Goal: Task Accomplishment & Management: Manage account settings

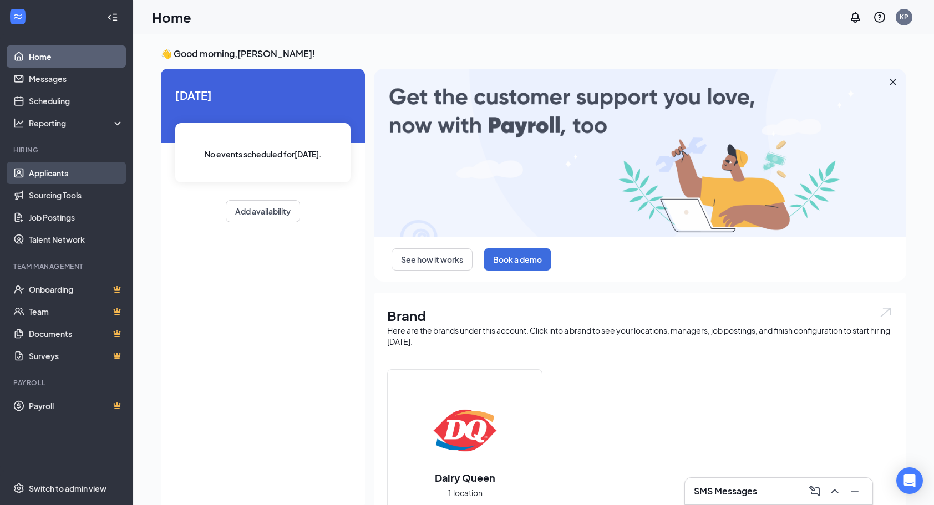
click at [60, 171] on link "Applicants" at bounding box center [76, 173] width 95 height 22
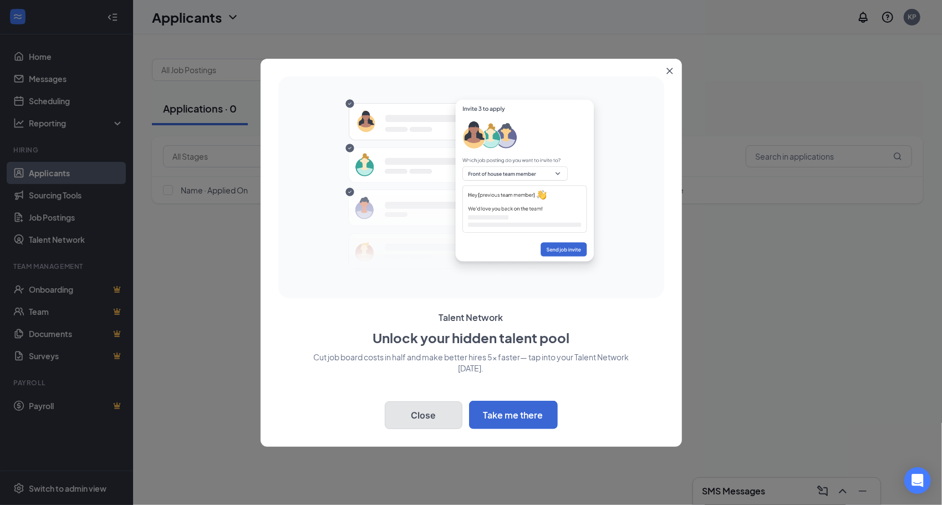
click at [438, 408] on button "Close" at bounding box center [424, 416] width 78 height 28
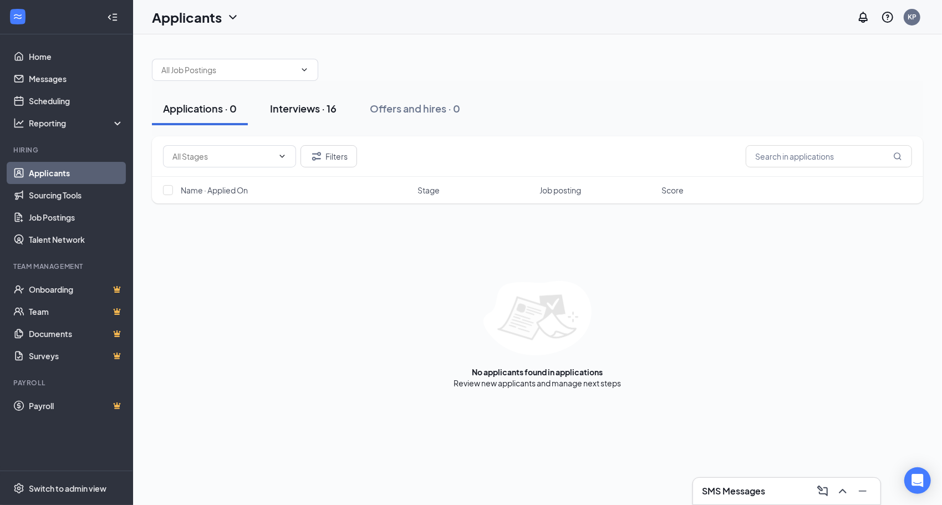
click at [315, 108] on div "Interviews · 16" at bounding box center [303, 109] width 67 height 14
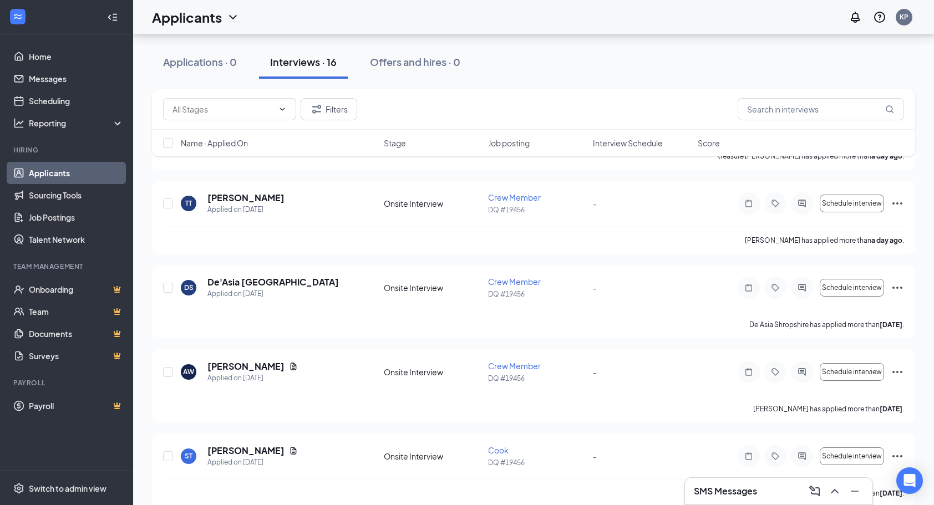
scroll to position [793, 0]
click at [67, 98] on link "Scheduling" at bounding box center [76, 101] width 95 height 22
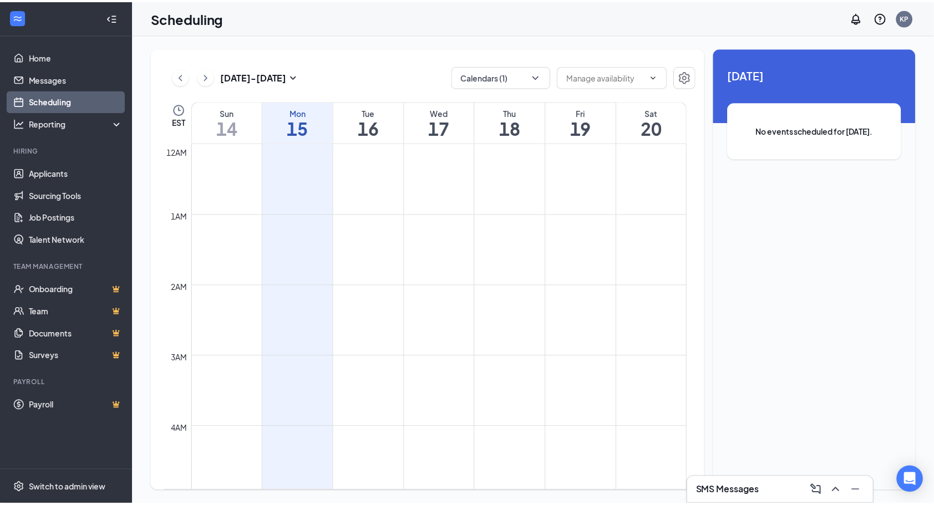
scroll to position [545, 0]
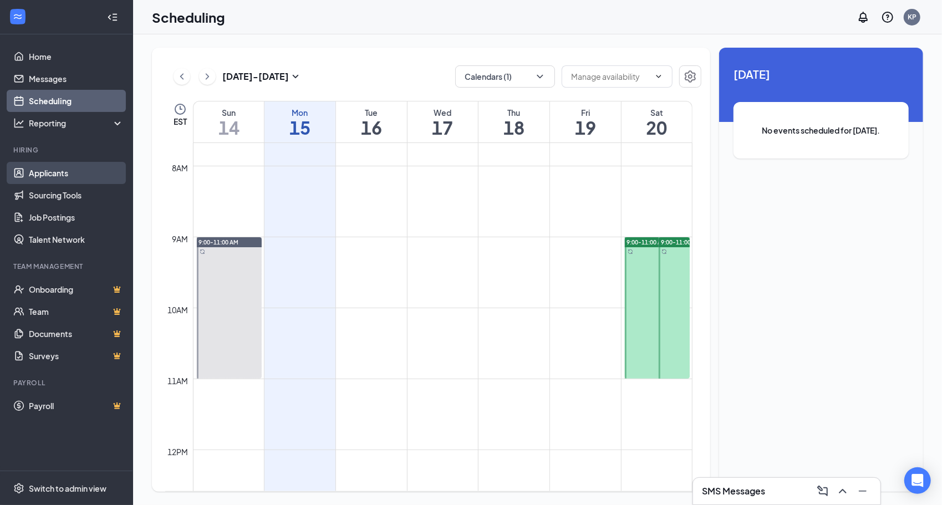
click at [50, 171] on link "Applicants" at bounding box center [76, 173] width 95 height 22
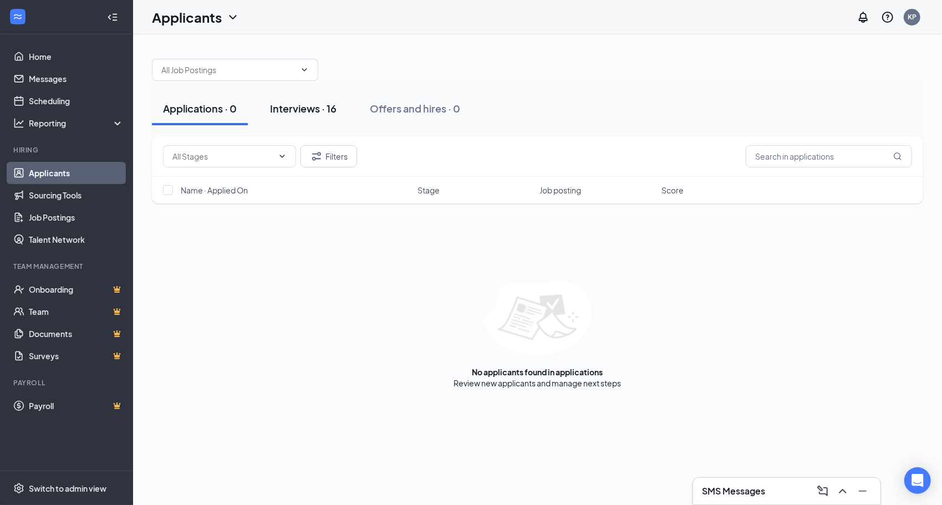
click at [311, 109] on div "Interviews · 16" at bounding box center [303, 109] width 67 height 14
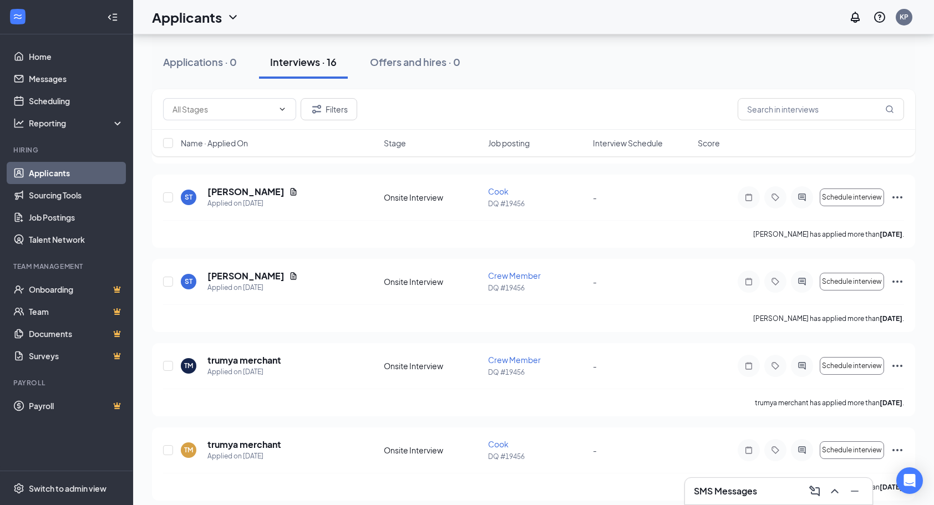
scroll to position [1057, 0]
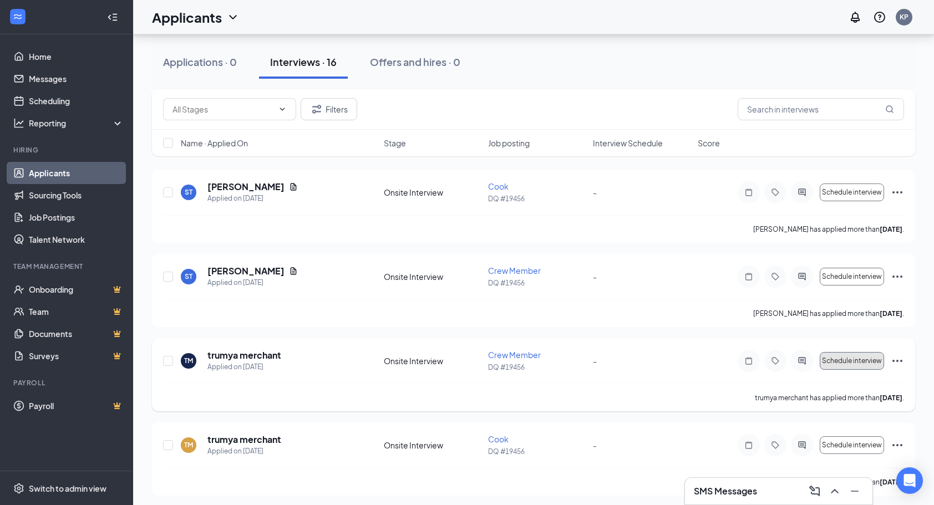
click at [868, 357] on span "Schedule interview" at bounding box center [852, 361] width 60 height 8
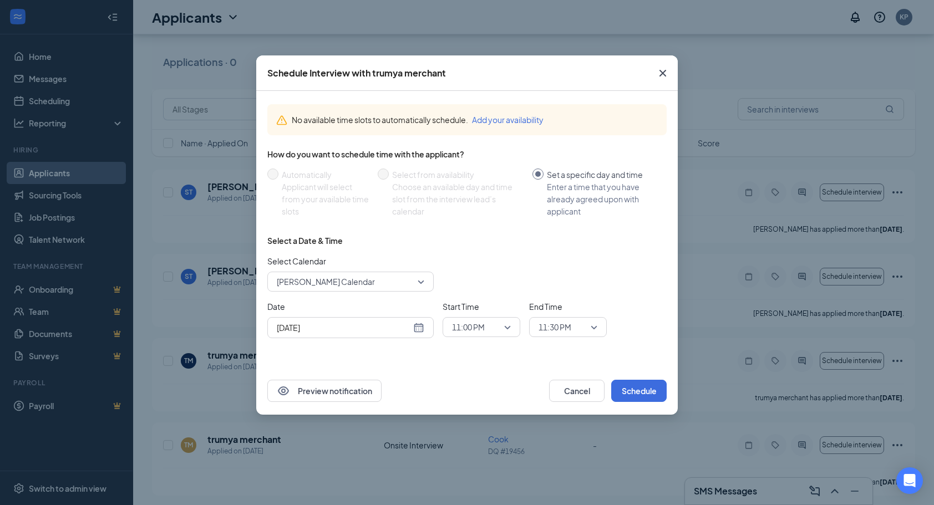
click at [382, 331] on input "[DATE]" at bounding box center [344, 328] width 134 height 12
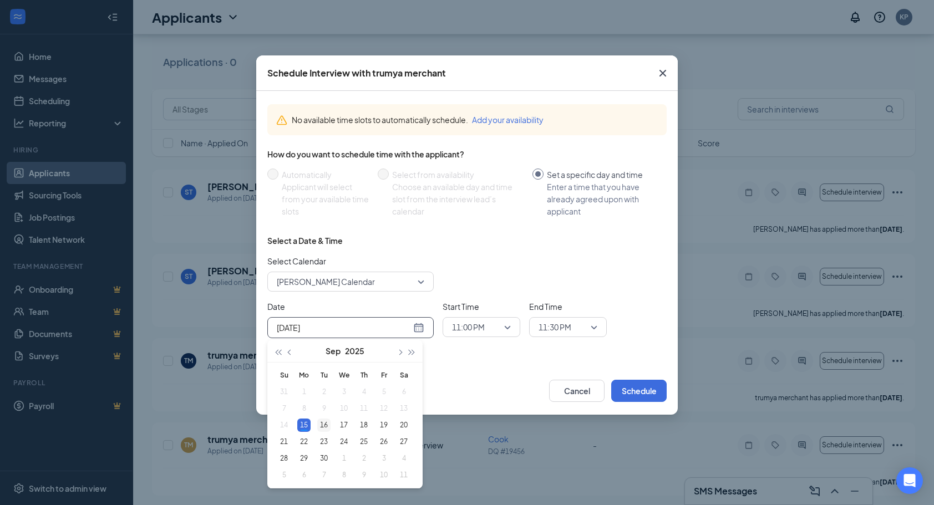
click at [324, 424] on div "16" at bounding box center [323, 425] width 13 height 13
type input "[DATE]"
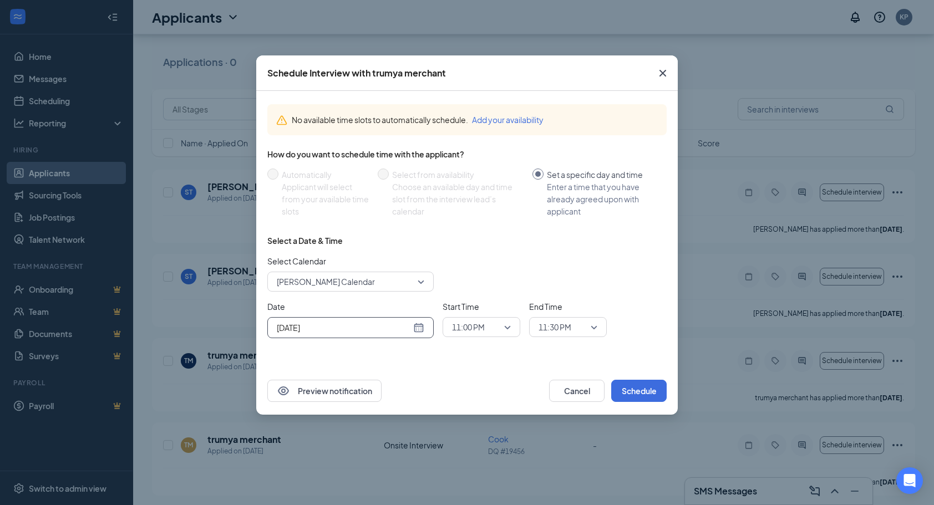
click at [491, 331] on span "11:00 PM" at bounding box center [476, 327] width 49 height 17
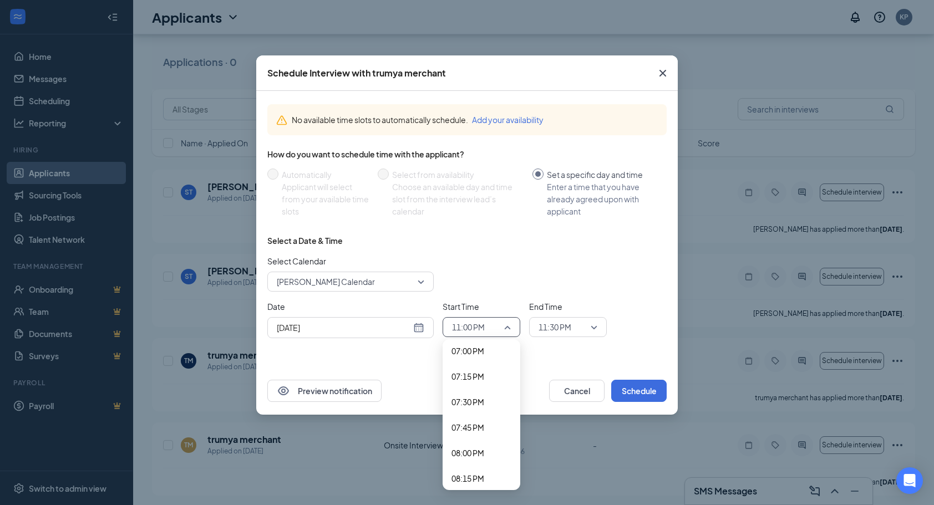
scroll to position [1916, 0]
click at [473, 382] on span "07:00 PM" at bounding box center [468, 380] width 33 height 12
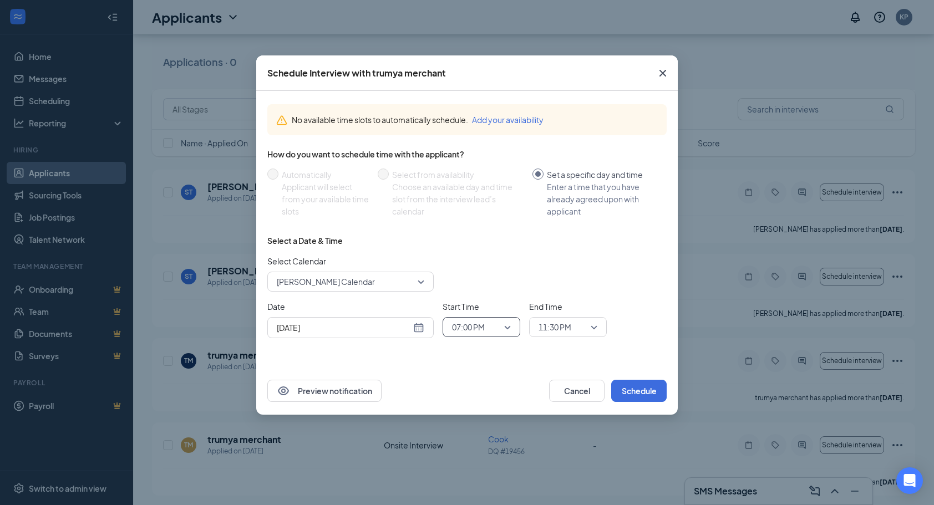
click at [493, 331] on span "07:00 PM" at bounding box center [476, 327] width 49 height 17
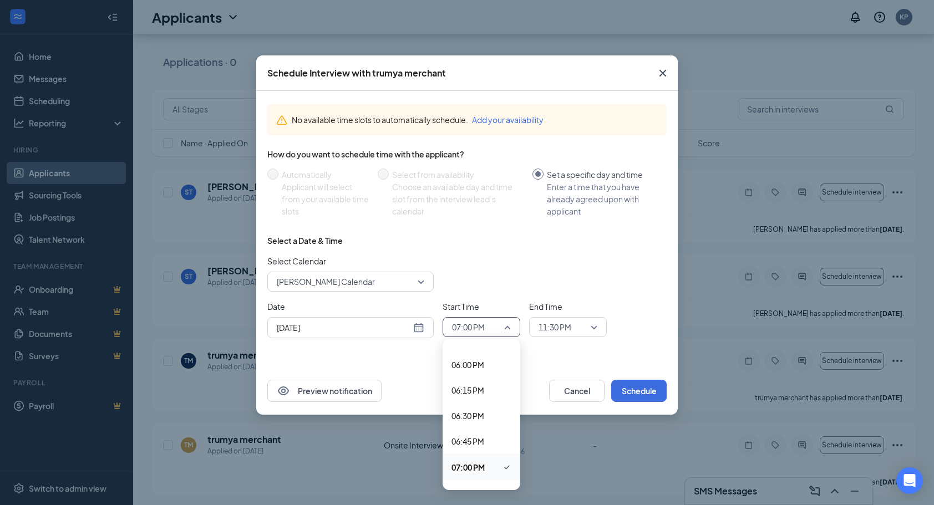
scroll to position [1828, 0]
click at [483, 367] on span "06:00 PM" at bounding box center [468, 365] width 33 height 12
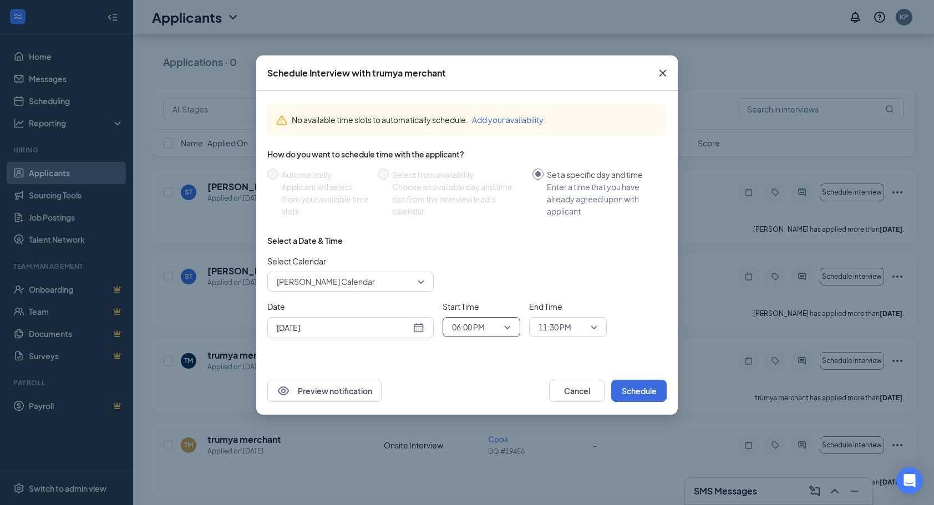
click at [586, 328] on span "11:30 PM" at bounding box center [563, 327] width 49 height 17
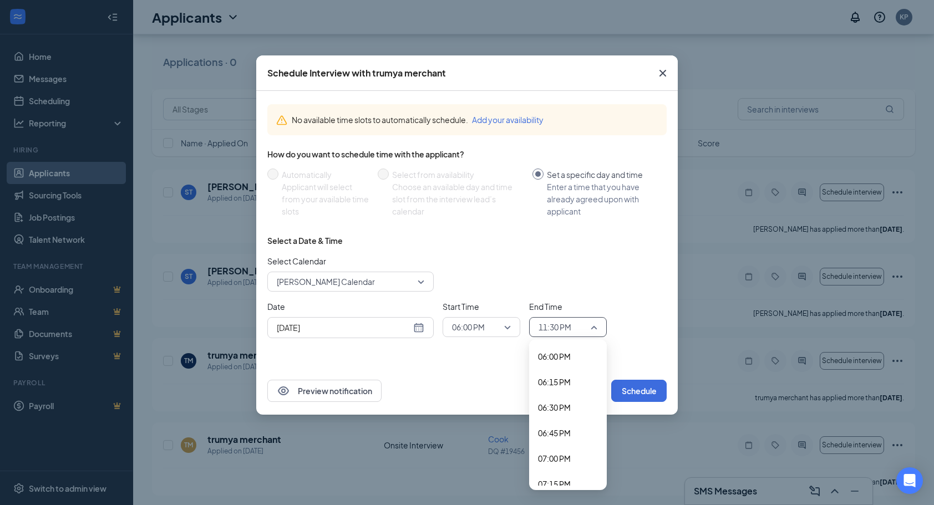
scroll to position [1836, 0]
click at [561, 383] on span "06:15 PM" at bounding box center [554, 383] width 33 height 12
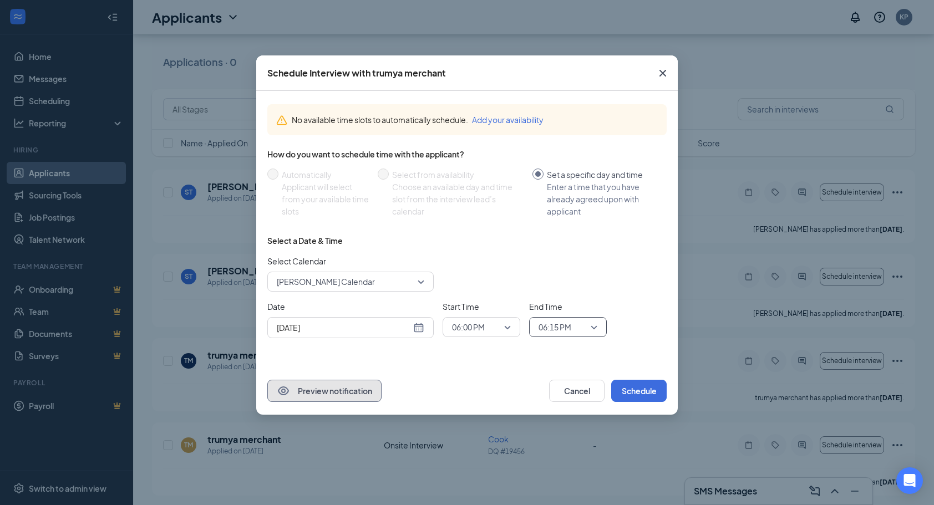
click at [351, 396] on button "Preview notification" at bounding box center [324, 391] width 114 height 22
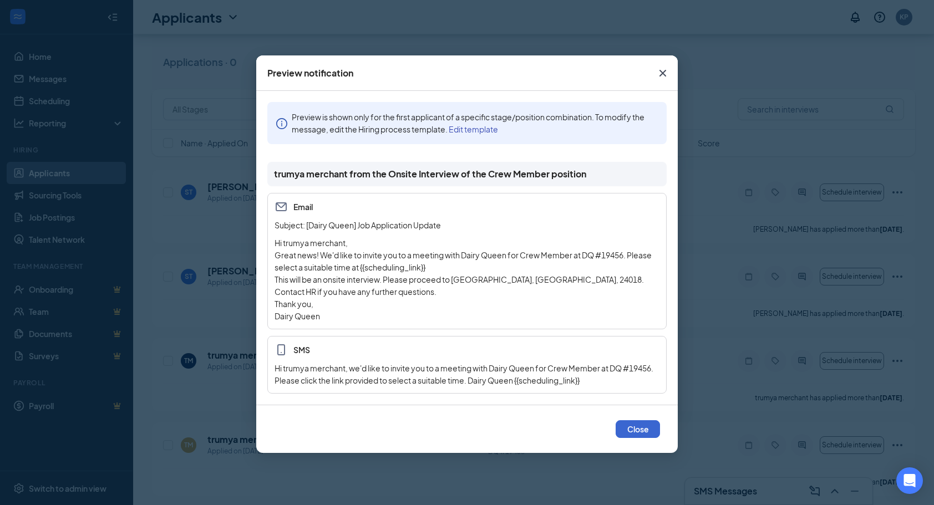
click at [641, 434] on button "Close" at bounding box center [638, 429] width 44 height 18
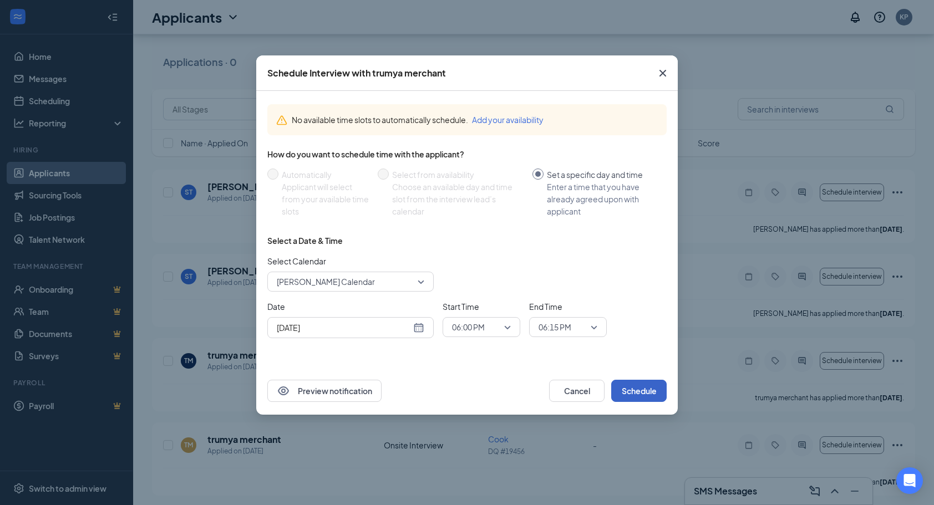
click at [649, 399] on button "Schedule" at bounding box center [638, 391] width 55 height 22
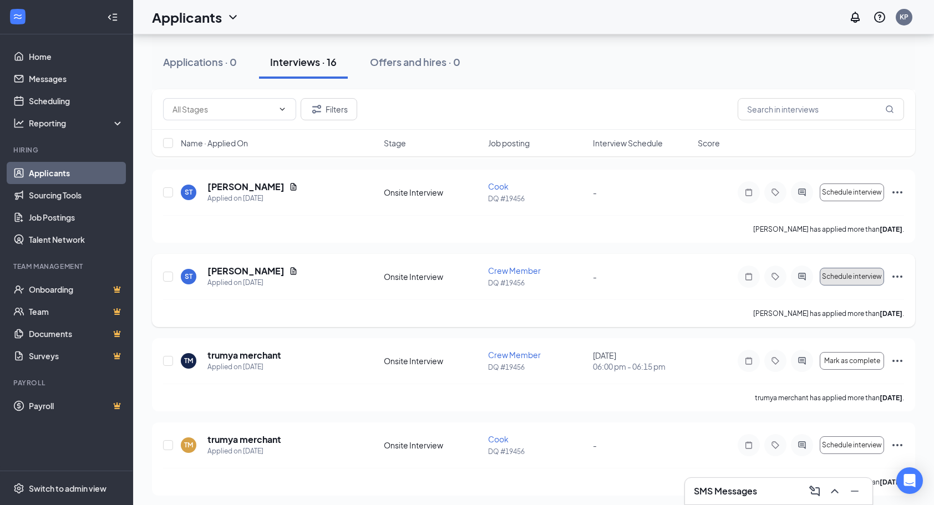
click at [869, 274] on span "Schedule interview" at bounding box center [852, 277] width 60 height 8
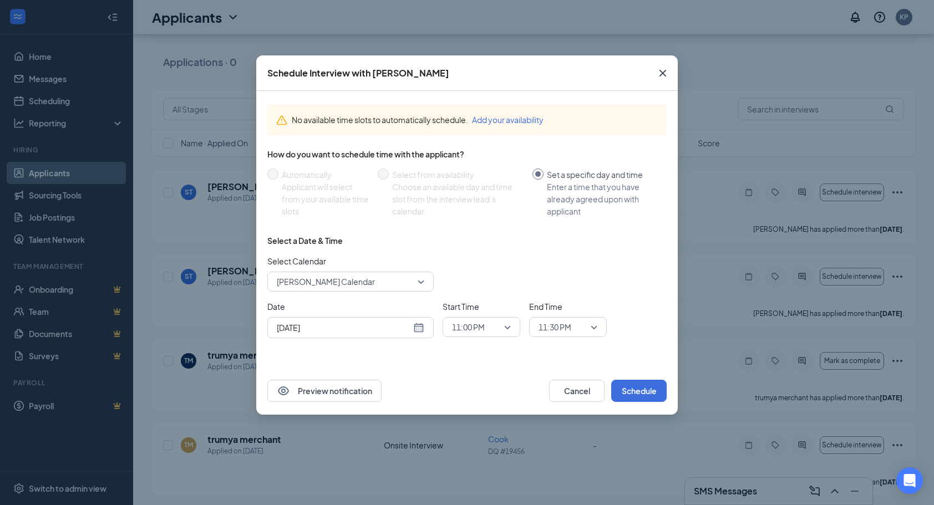
click at [661, 78] on icon "Cross" at bounding box center [662, 73] width 13 height 13
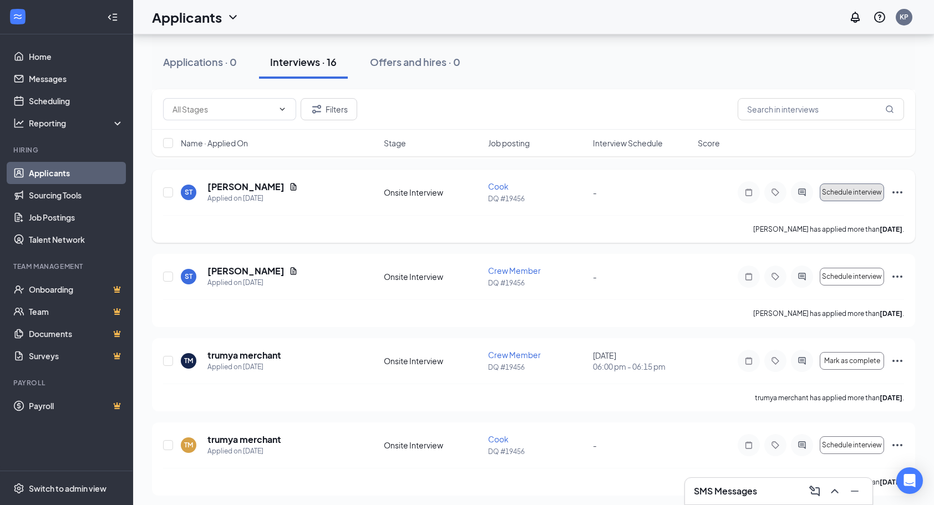
click at [857, 192] on span "Schedule interview" at bounding box center [852, 193] width 60 height 8
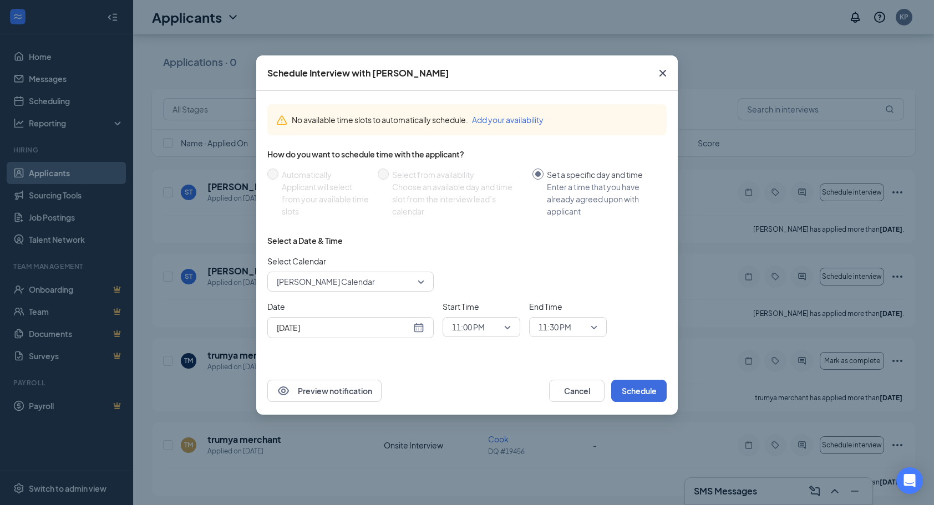
click at [517, 331] on div "11:00 PM" at bounding box center [482, 327] width 78 height 20
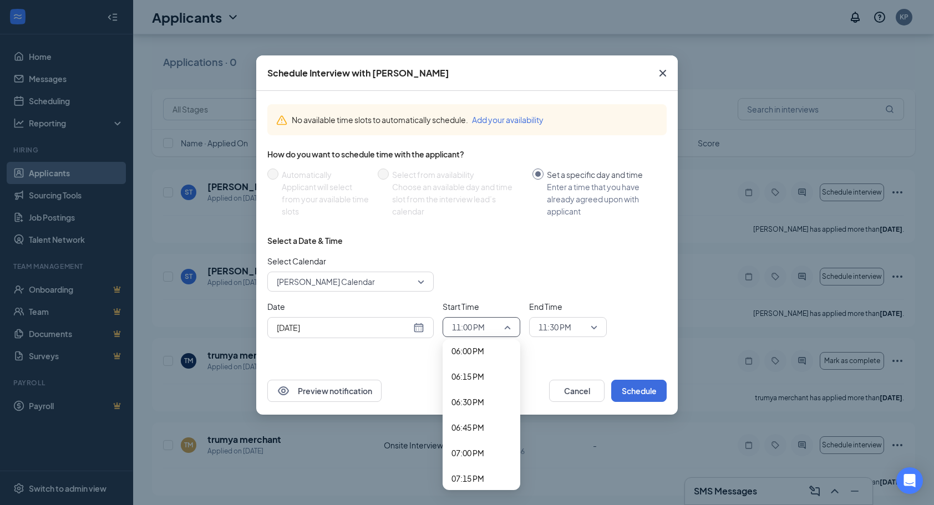
scroll to position [1843, 0]
click at [474, 404] on span "06:30 PM" at bounding box center [468, 402] width 33 height 12
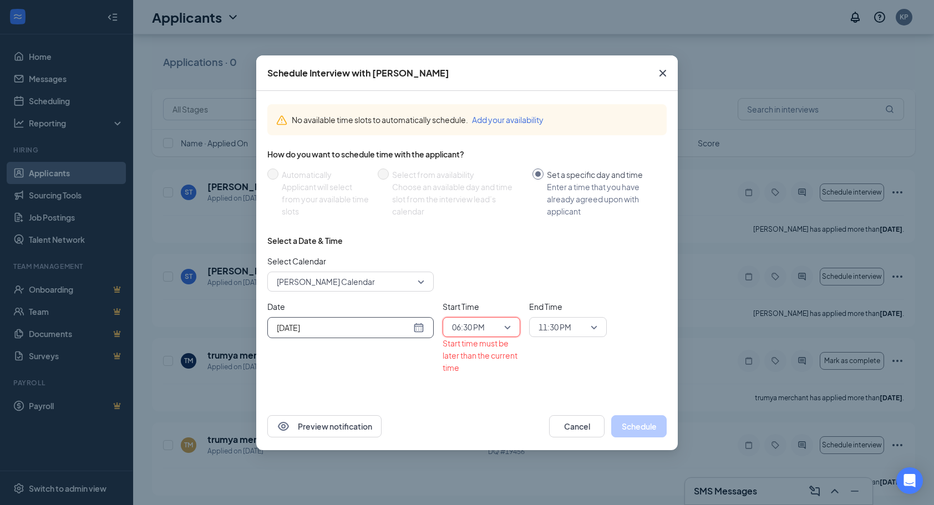
click at [387, 326] on input "[DATE]" at bounding box center [344, 328] width 134 height 12
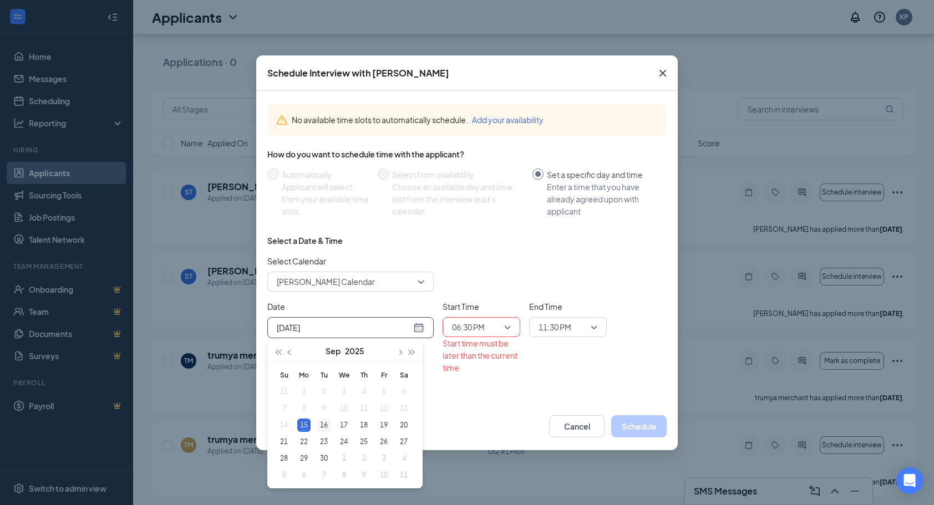
click at [320, 428] on div "16" at bounding box center [323, 425] width 13 height 13
type input "[DATE]"
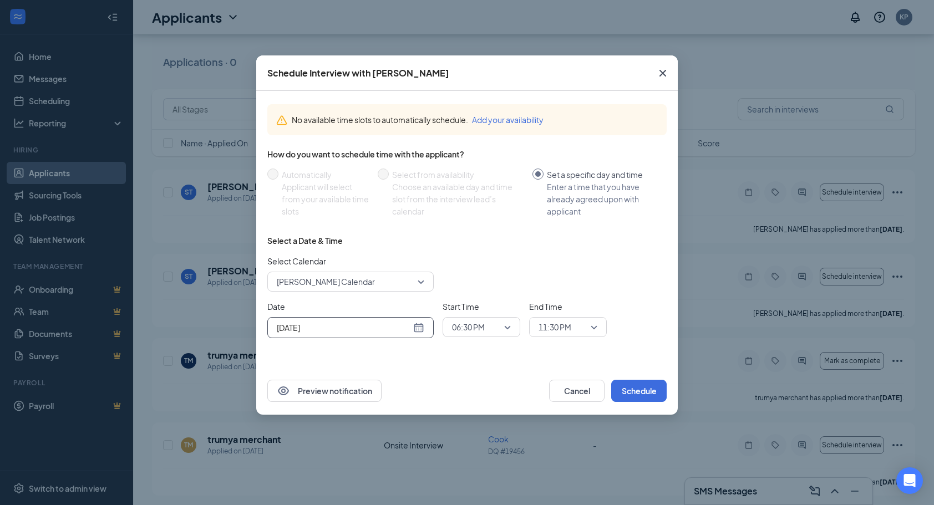
click at [575, 328] on span "11:30 PM" at bounding box center [563, 327] width 49 height 17
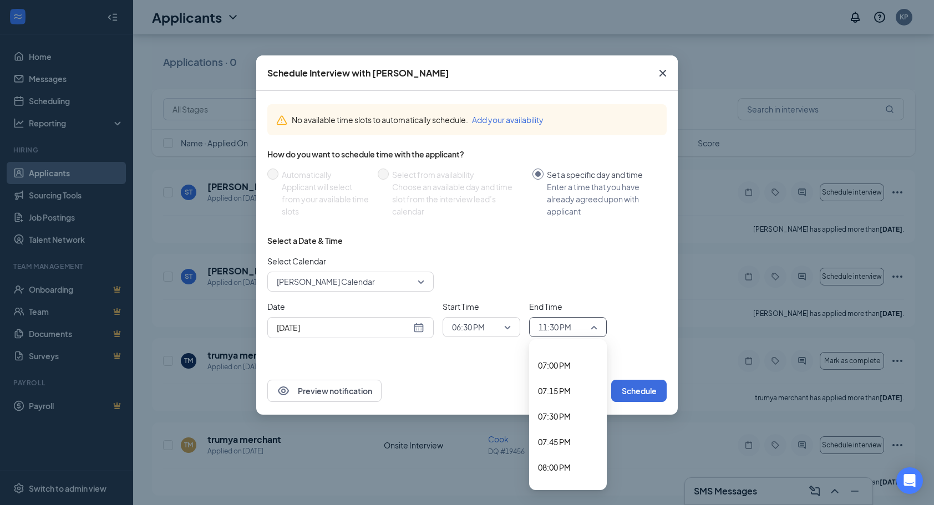
scroll to position [1915, 0]
click at [563, 379] on span "07:00 PM" at bounding box center [554, 380] width 33 height 12
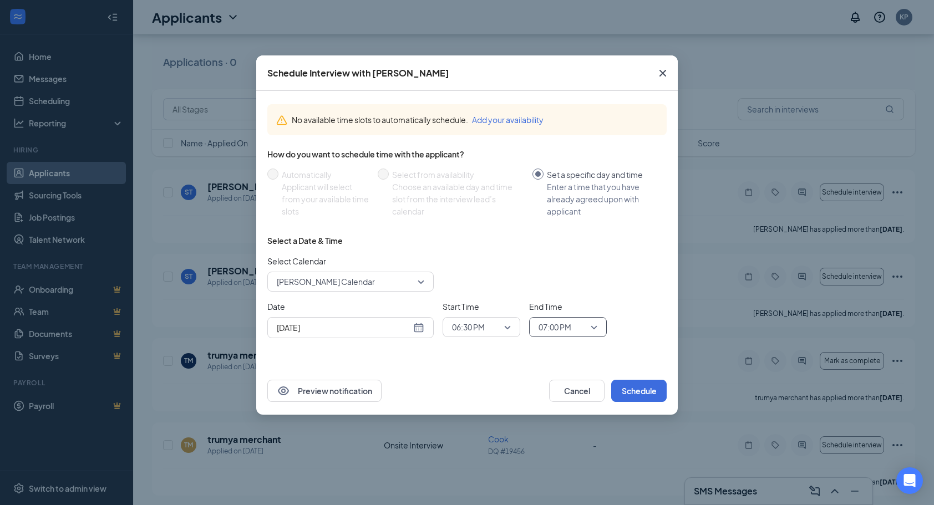
click at [590, 327] on span "07:00 PM" at bounding box center [568, 327] width 59 height 17
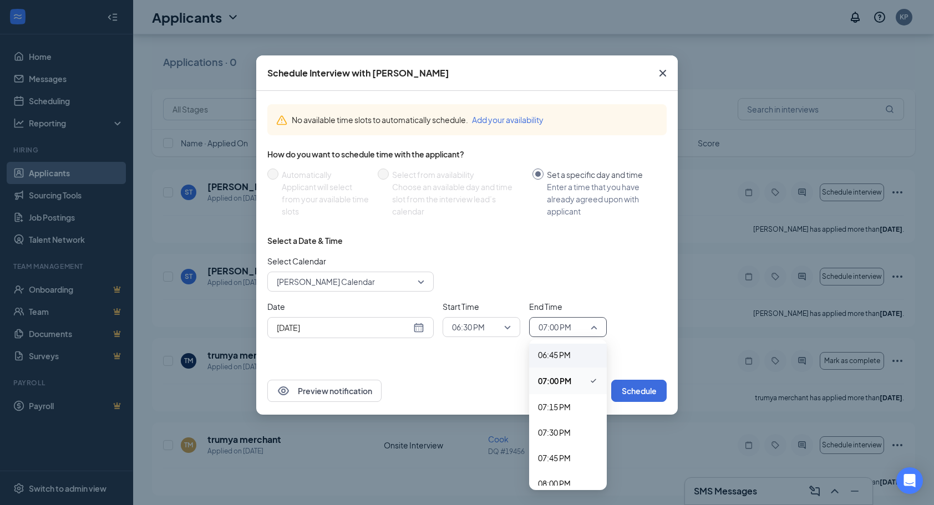
click at [572, 354] on span "06:45 PM" at bounding box center [568, 355] width 60 height 12
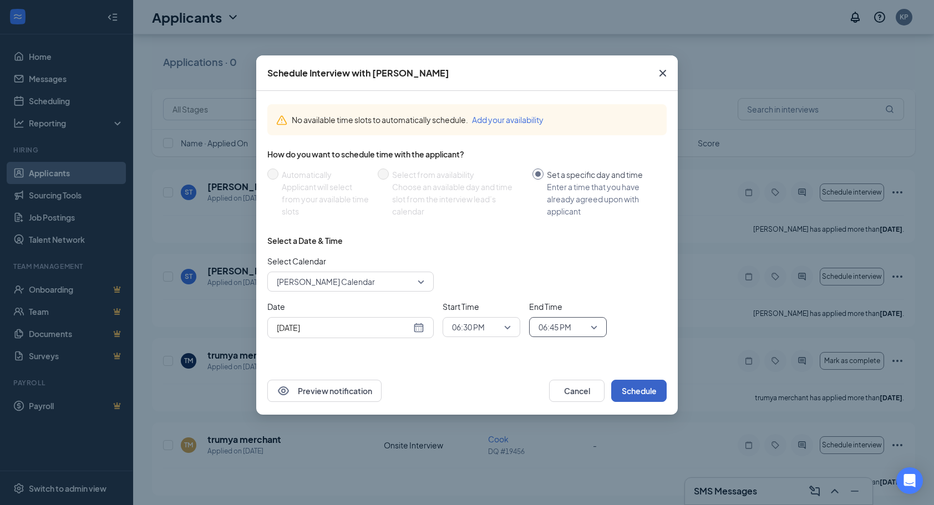
click at [643, 392] on button "Schedule" at bounding box center [638, 391] width 55 height 22
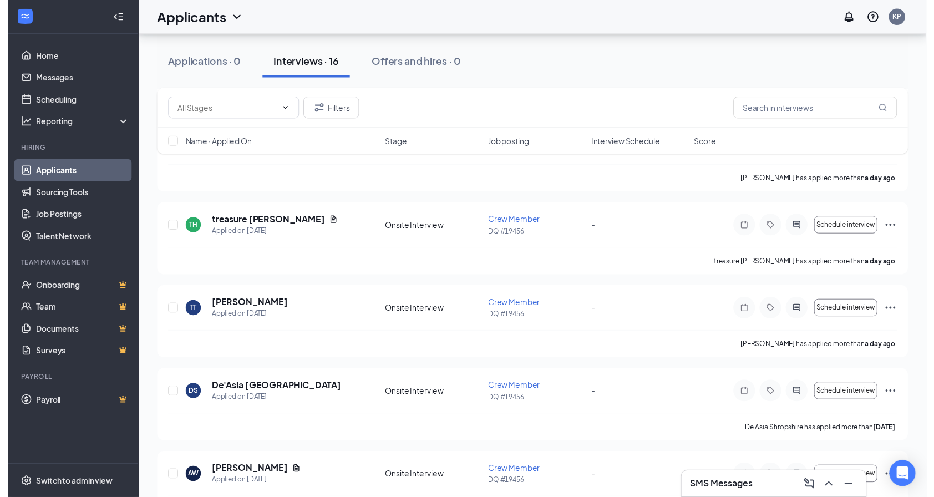
scroll to position [676, 0]
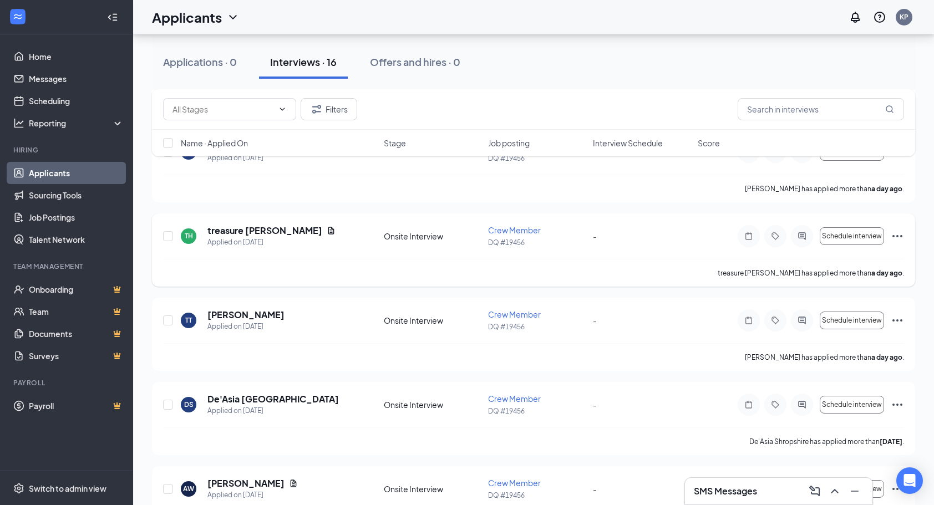
click at [189, 235] on div "TH" at bounding box center [189, 235] width 8 height 9
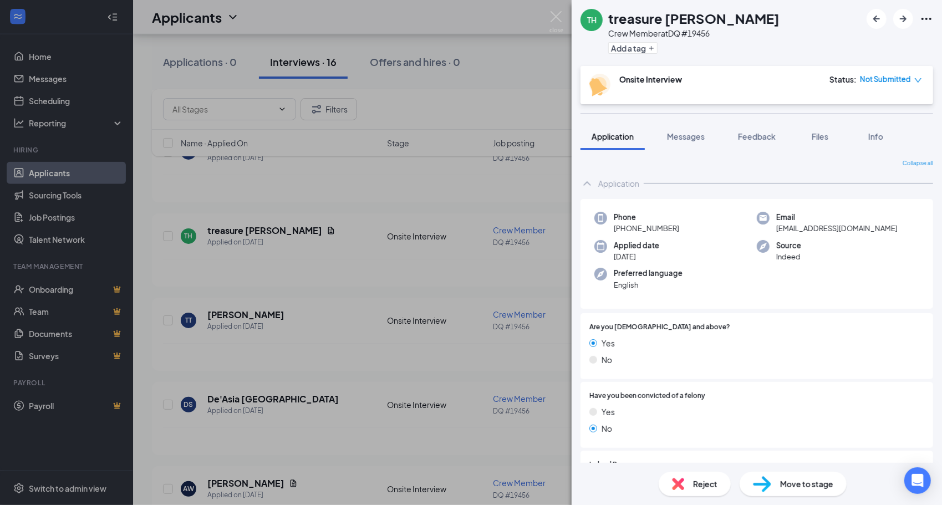
click at [489, 103] on div "TH treasure [PERSON_NAME] Crew Member at DQ #19456 Add a tag Onsite Interview S…" at bounding box center [471, 252] width 942 height 505
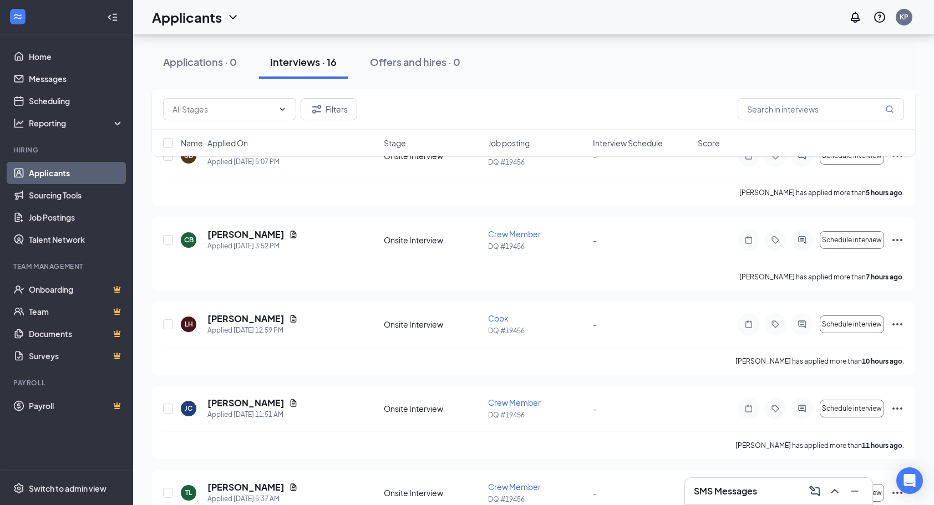
scroll to position [167, 0]
click at [865, 323] on span "Schedule interview" at bounding box center [852, 324] width 60 height 8
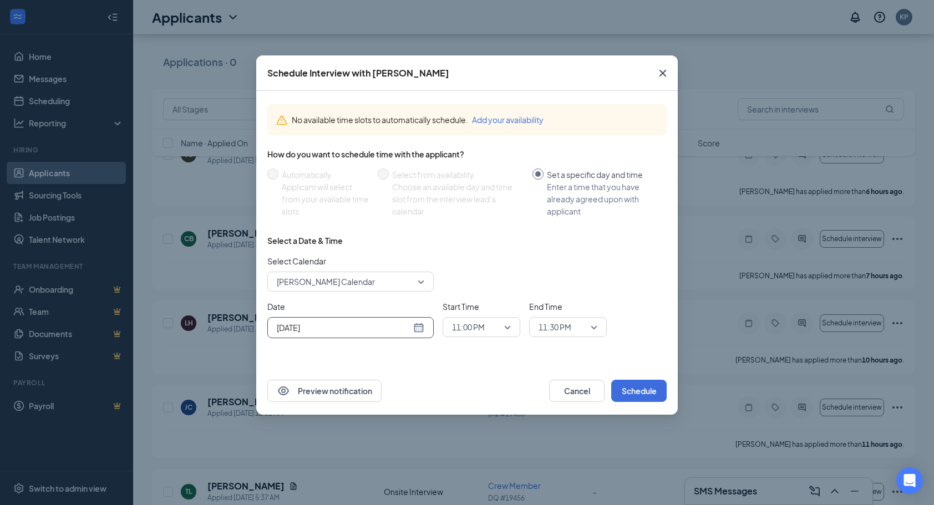
click at [409, 329] on input "[DATE]" at bounding box center [344, 328] width 134 height 12
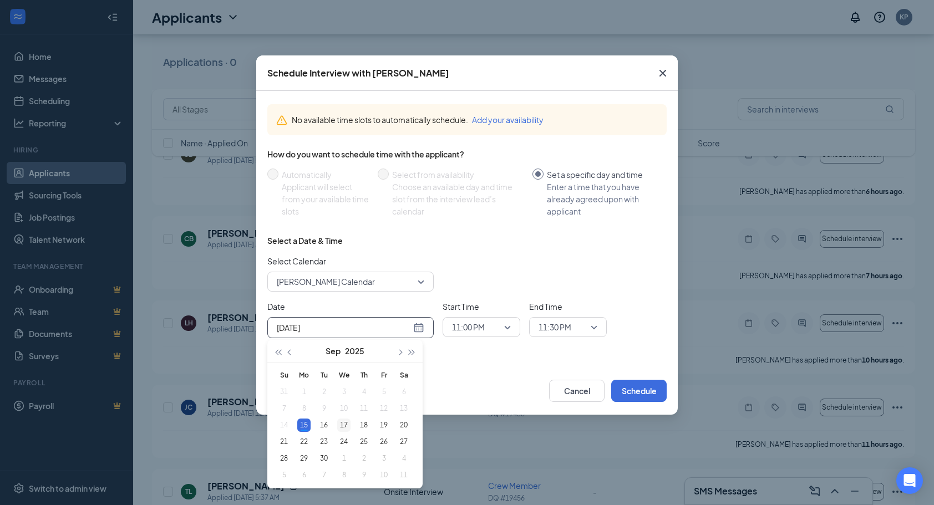
click at [342, 427] on div "17" at bounding box center [343, 425] width 13 height 13
type input "[DATE]"
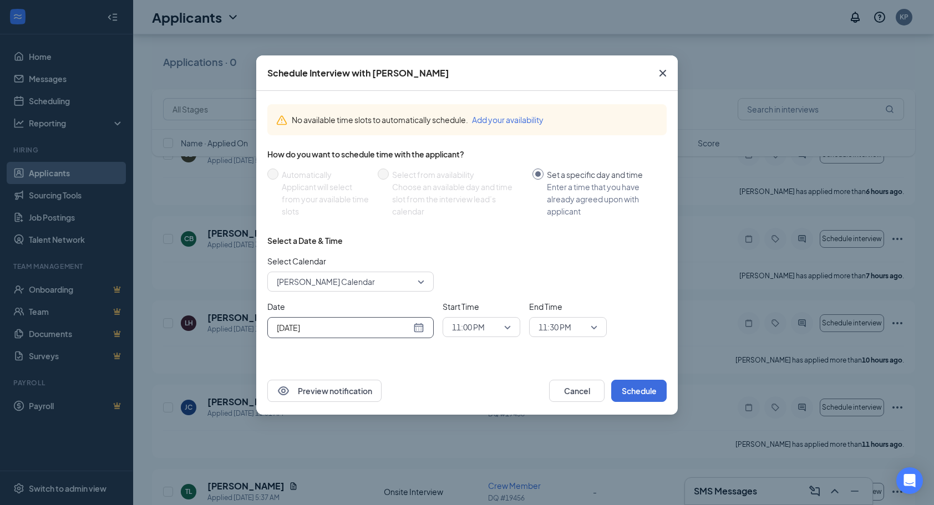
click at [502, 328] on span "11:00 PM" at bounding box center [481, 327] width 59 height 17
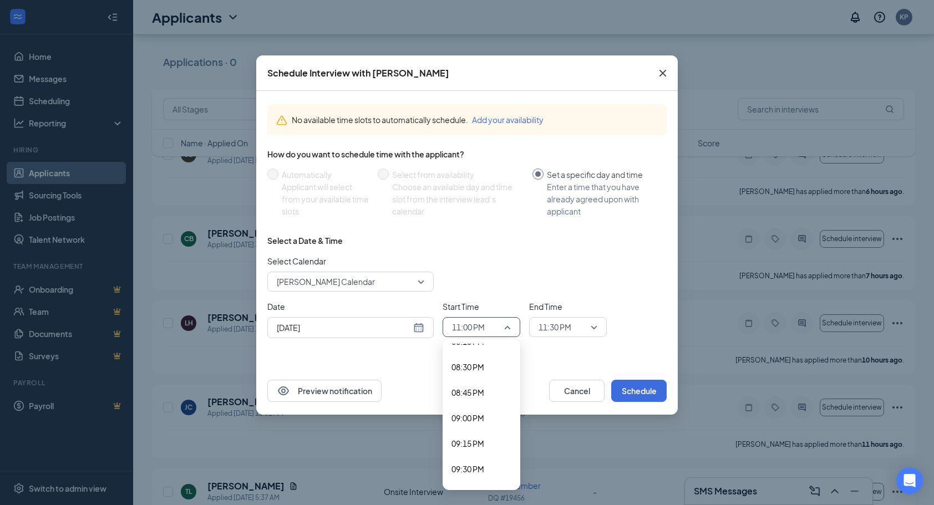
scroll to position [2080, 0]
click at [478, 397] on span "08:45 PM" at bounding box center [468, 395] width 33 height 12
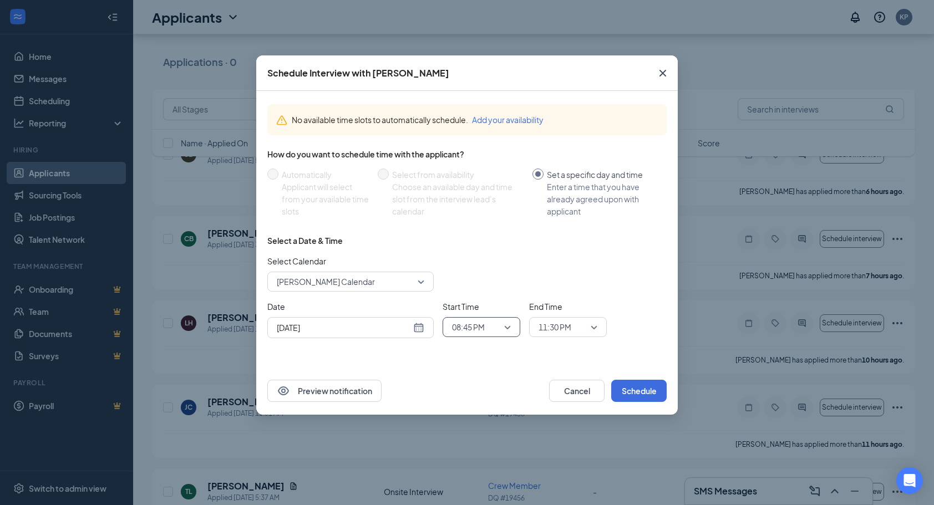
click at [495, 328] on span "08:45 PM" at bounding box center [476, 327] width 49 height 17
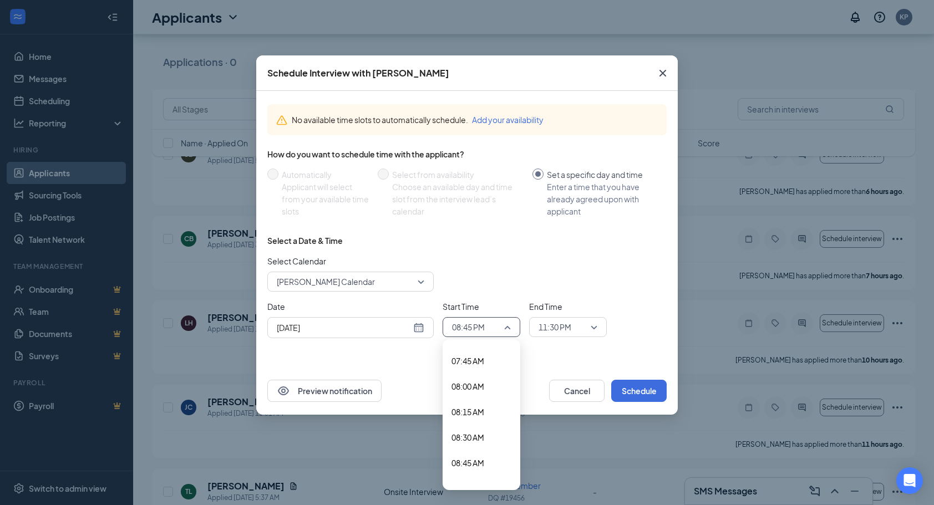
scroll to position [797, 0]
click at [476, 458] on span "08:45 AM" at bounding box center [468, 453] width 33 height 12
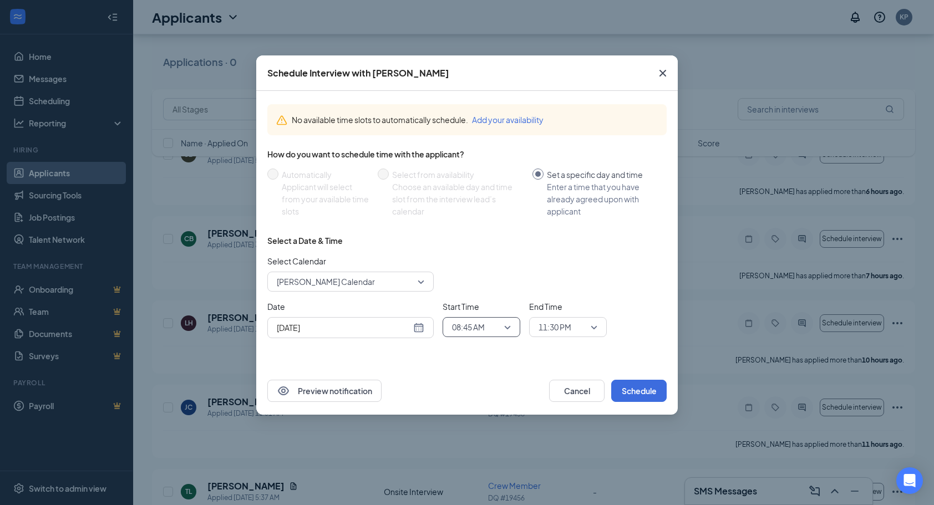
click at [581, 331] on span "11:30 PM" at bounding box center [563, 327] width 49 height 17
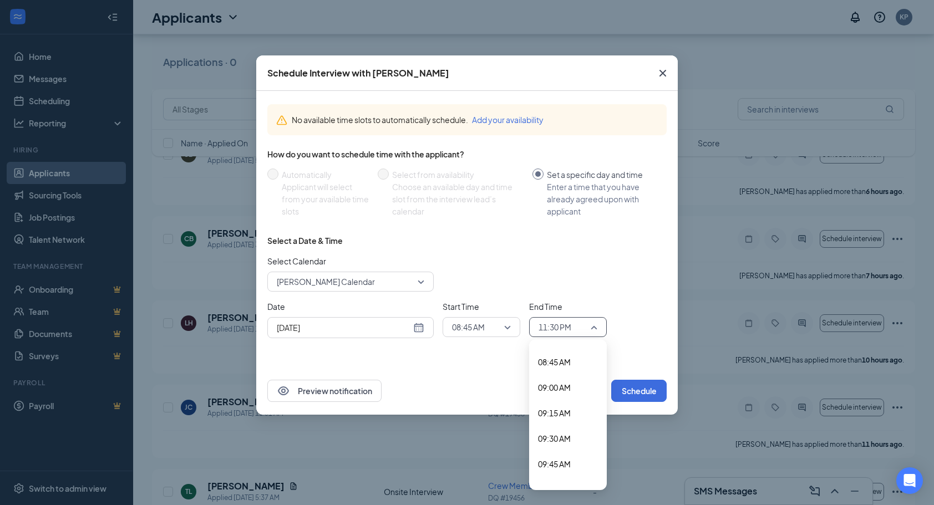
scroll to position [899, 0]
click at [565, 381] on span "09:00 AM" at bounding box center [554, 376] width 33 height 12
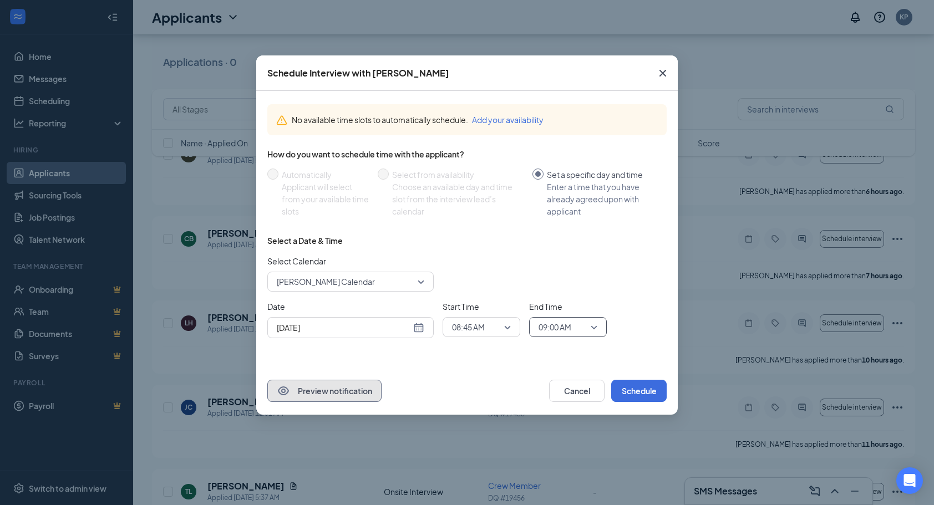
click at [358, 395] on button "Preview notification" at bounding box center [324, 391] width 114 height 22
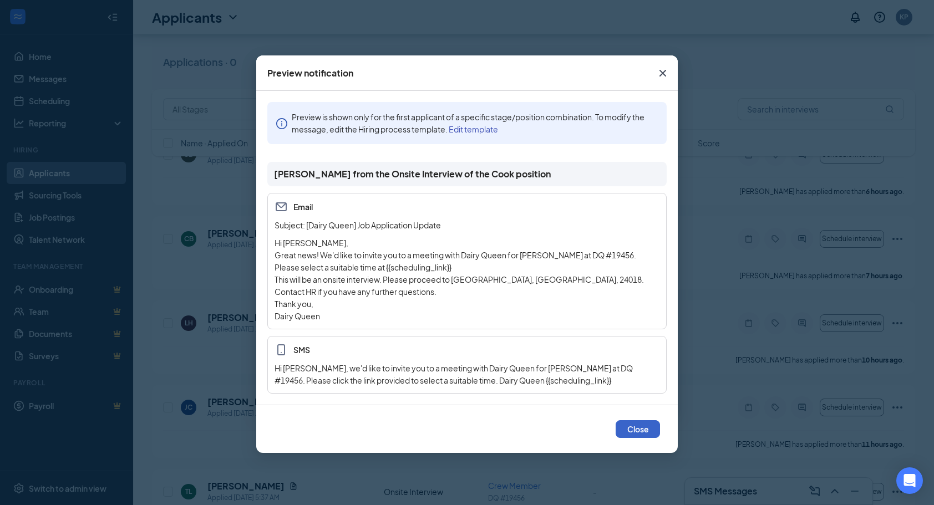
click at [642, 435] on button "Close" at bounding box center [638, 429] width 44 height 18
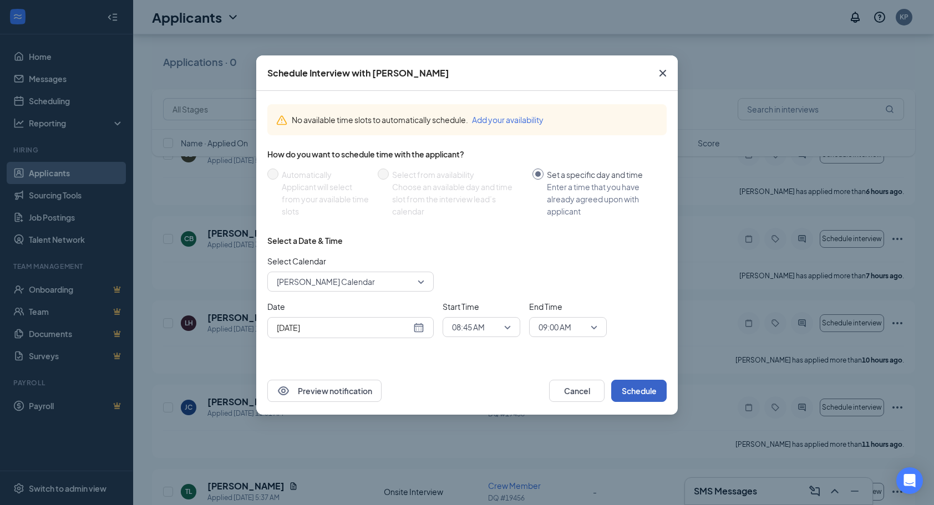
click at [648, 397] on button "Schedule" at bounding box center [638, 391] width 55 height 22
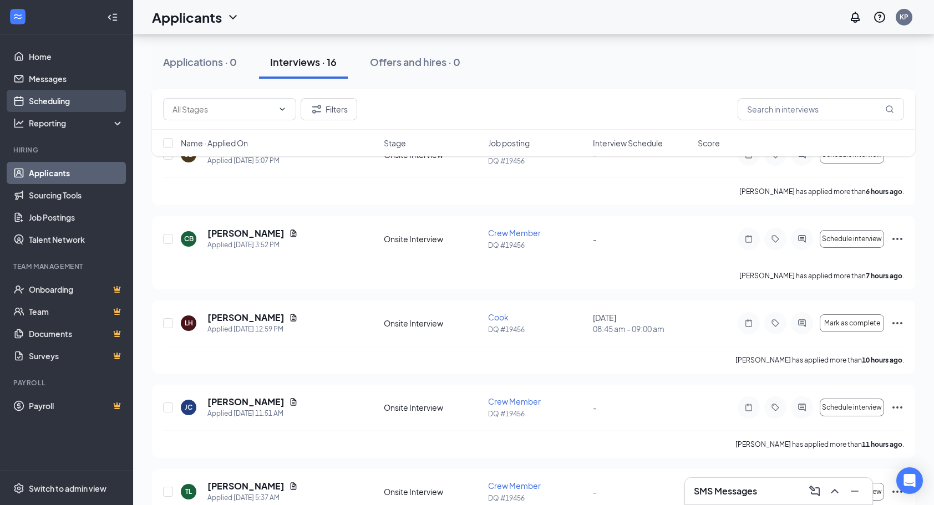
click at [50, 99] on link "Scheduling" at bounding box center [76, 101] width 95 height 22
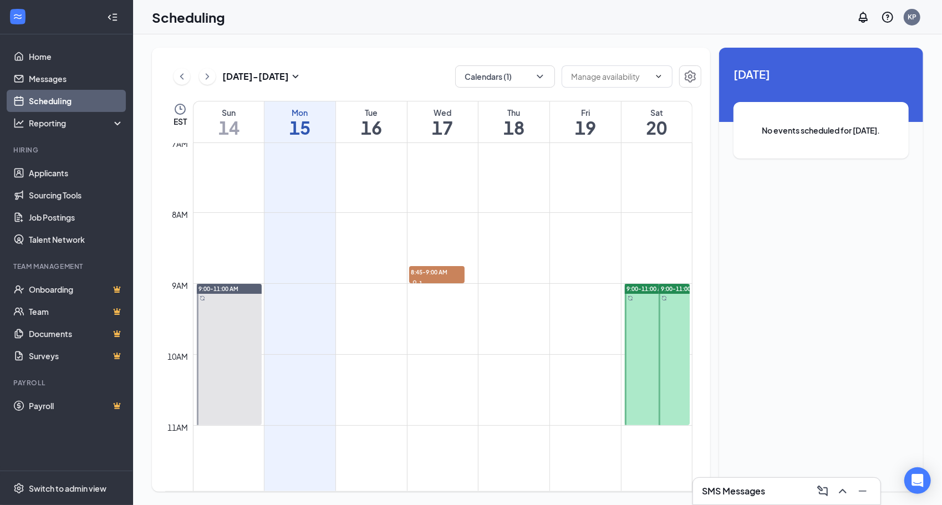
scroll to position [503, 0]
click at [424, 265] on link "8:45-9:00 AM 1" at bounding box center [443, 271] width 68 height 18
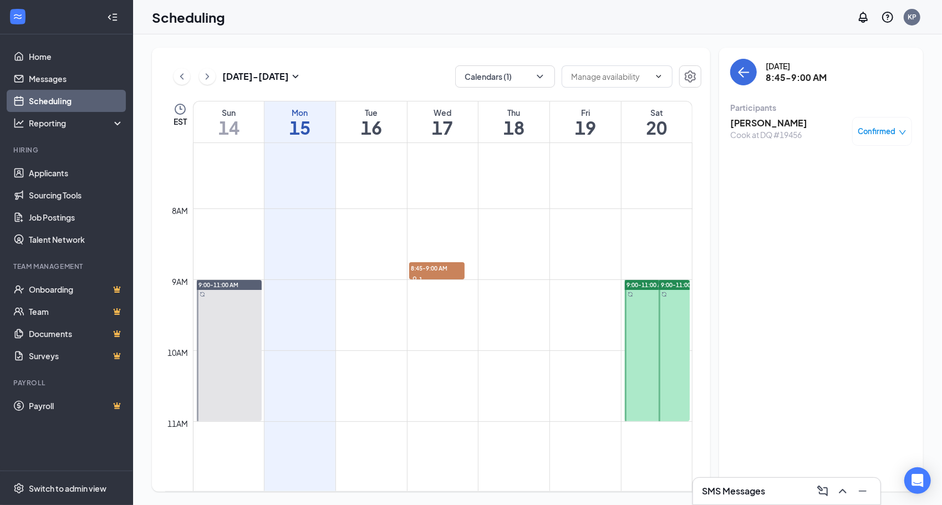
click at [428, 268] on link "8:45-9:00 AM 1" at bounding box center [443, 271] width 68 height 18
click at [438, 277] on link "8:45-9:00 AM 1" at bounding box center [443, 271] width 68 height 18
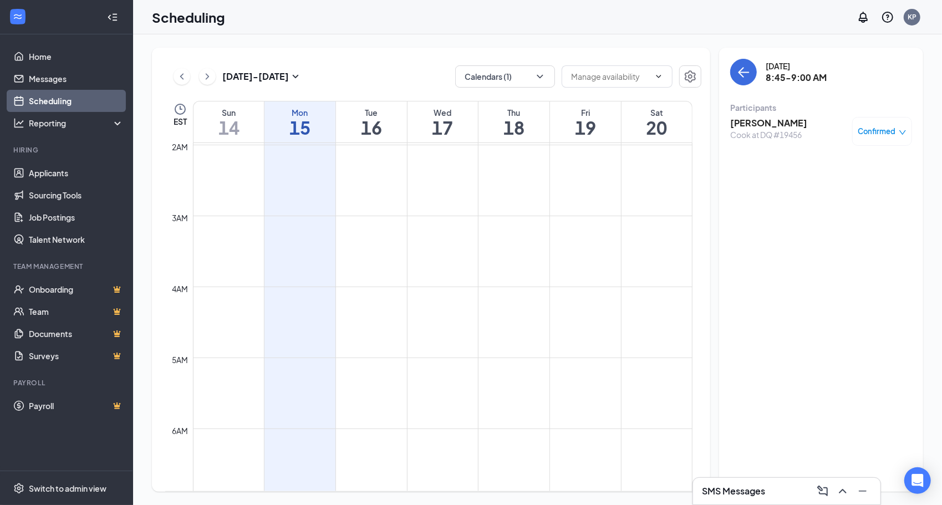
click at [182, 77] on icon "ChevronLeft" at bounding box center [181, 76] width 11 height 13
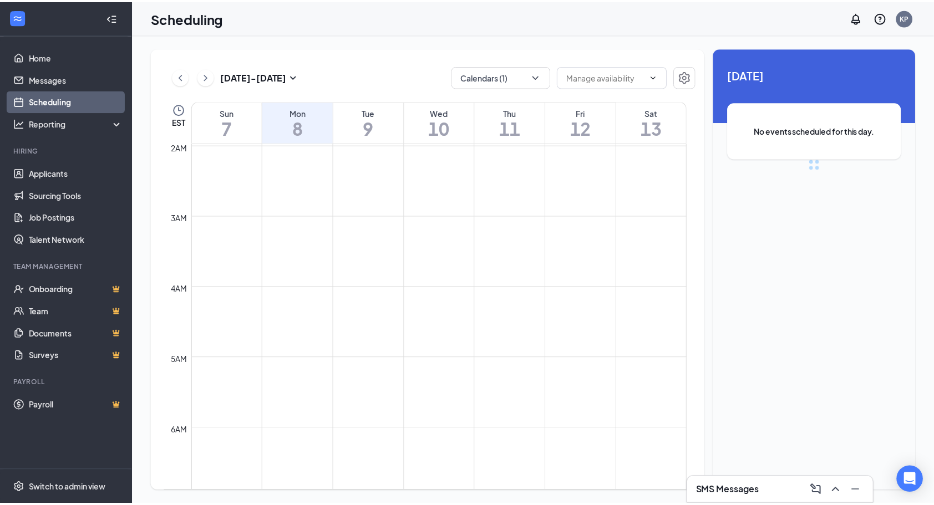
scroll to position [545, 0]
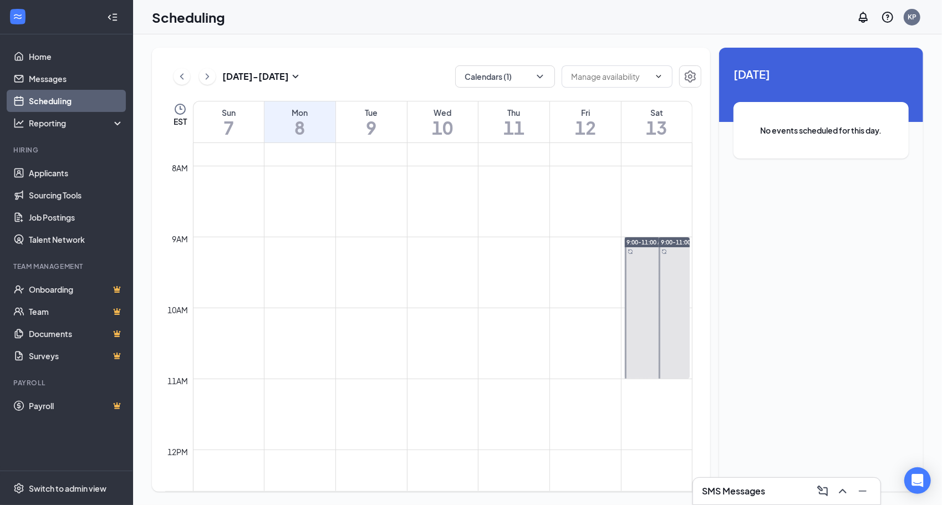
click at [640, 306] on link "9:00-11:00 AM" at bounding box center [657, 308] width 68 height 142
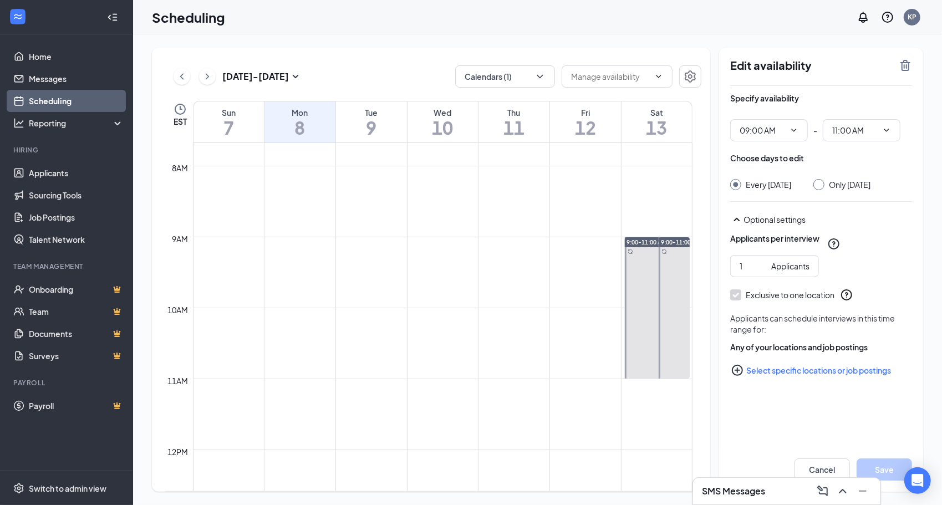
click at [366, 128] on h1 "9" at bounding box center [371, 127] width 71 height 19
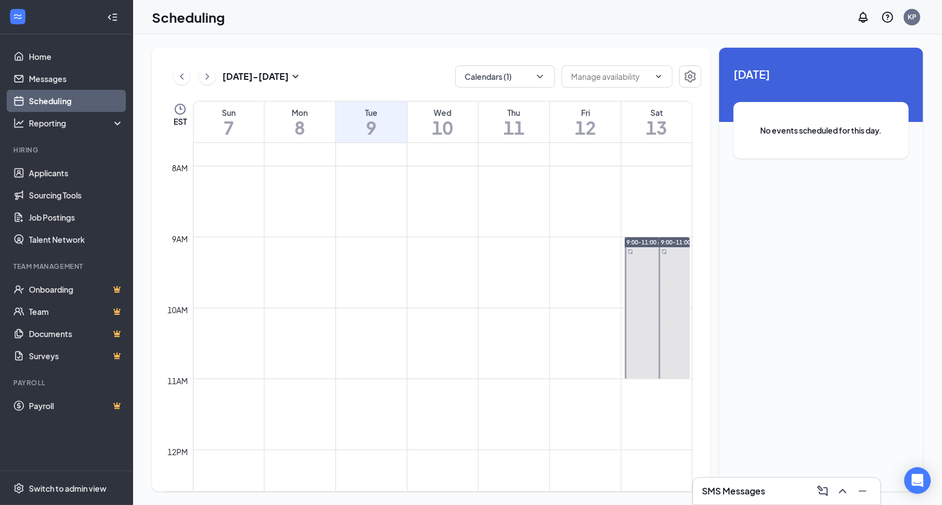
click at [432, 130] on h1 "10" at bounding box center [443, 127] width 71 height 19
click at [208, 79] on icon "ChevronRight" at bounding box center [207, 76] width 11 height 13
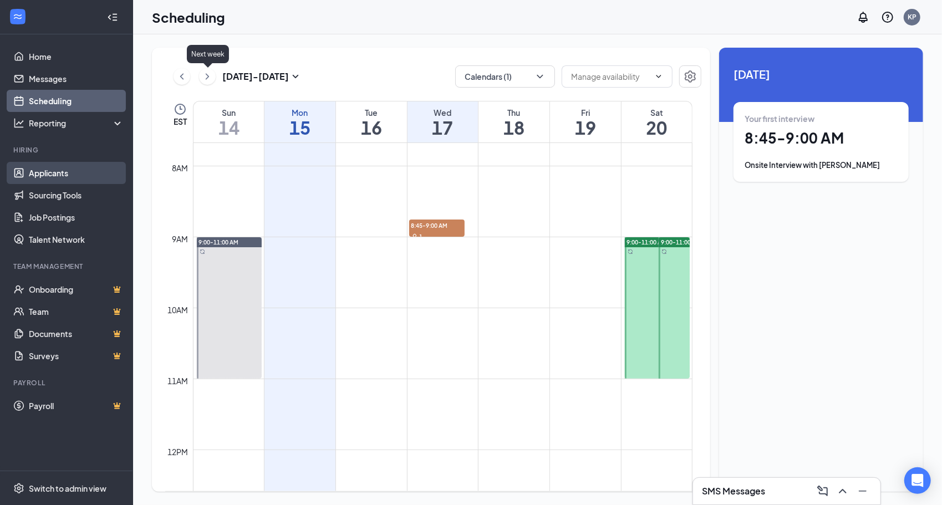
click at [47, 171] on link "Applicants" at bounding box center [76, 173] width 95 height 22
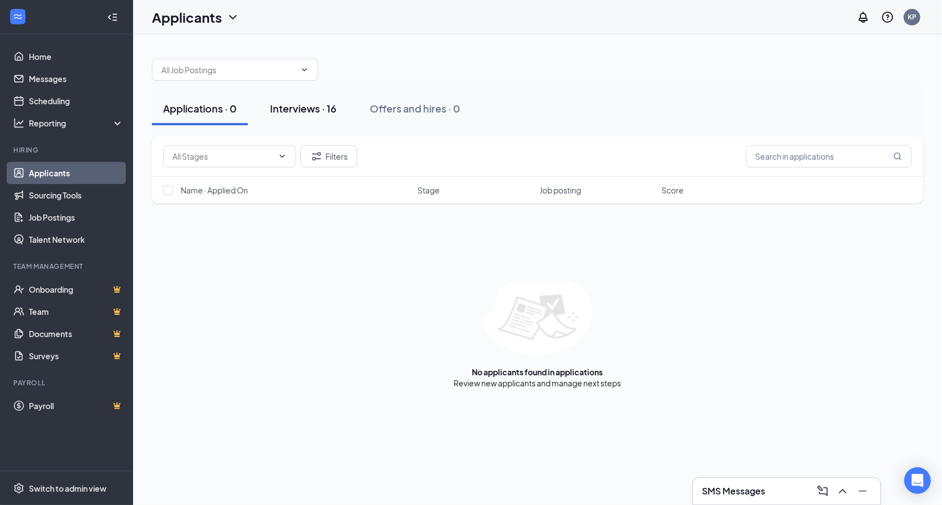
click at [316, 109] on div "Interviews · 16" at bounding box center [303, 109] width 67 height 14
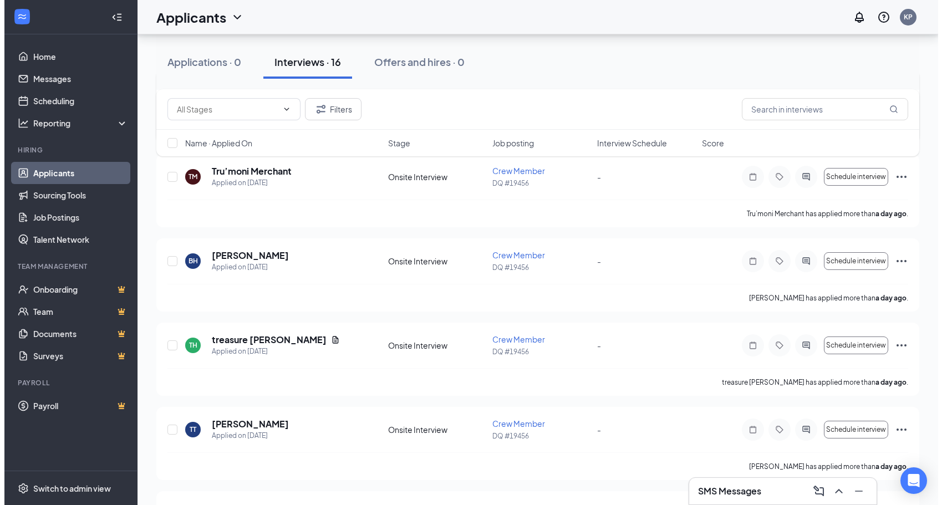
scroll to position [569, 0]
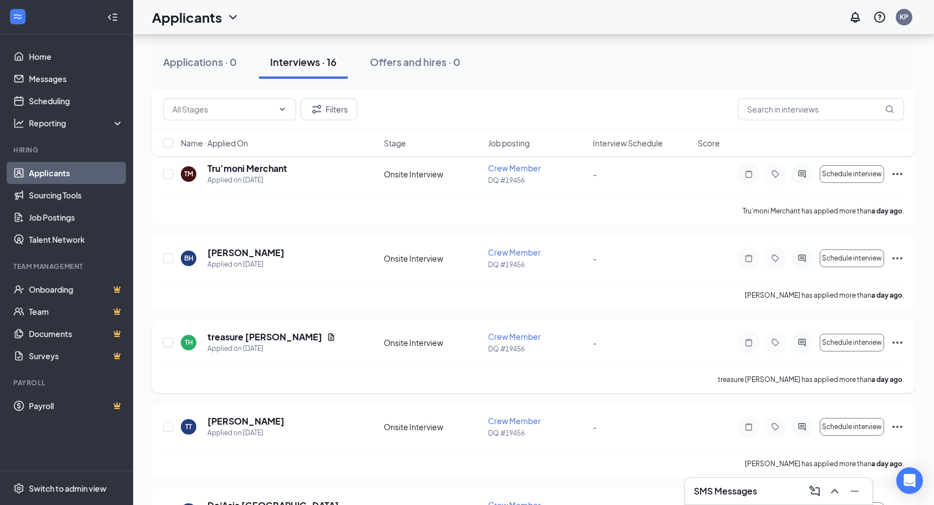
click at [189, 340] on div "TH" at bounding box center [189, 342] width 8 height 9
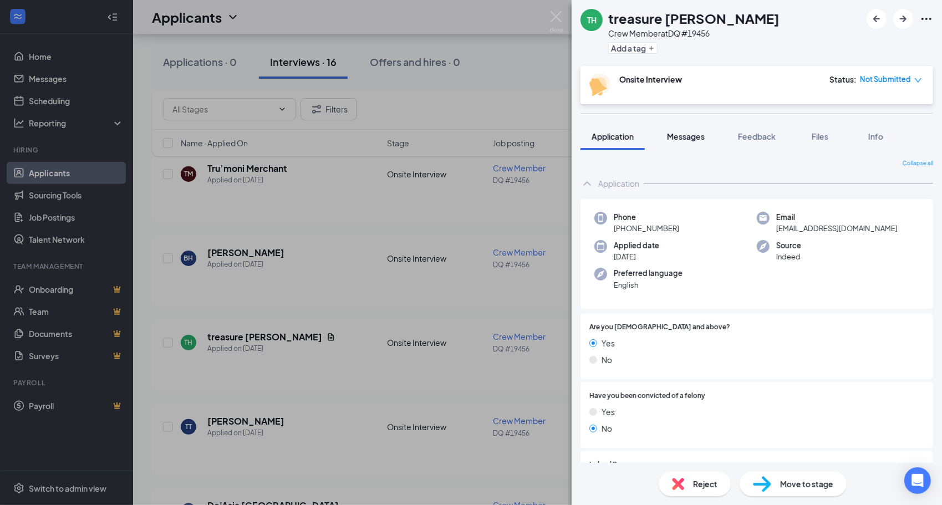
click at [692, 143] on button "Messages" at bounding box center [686, 137] width 60 height 28
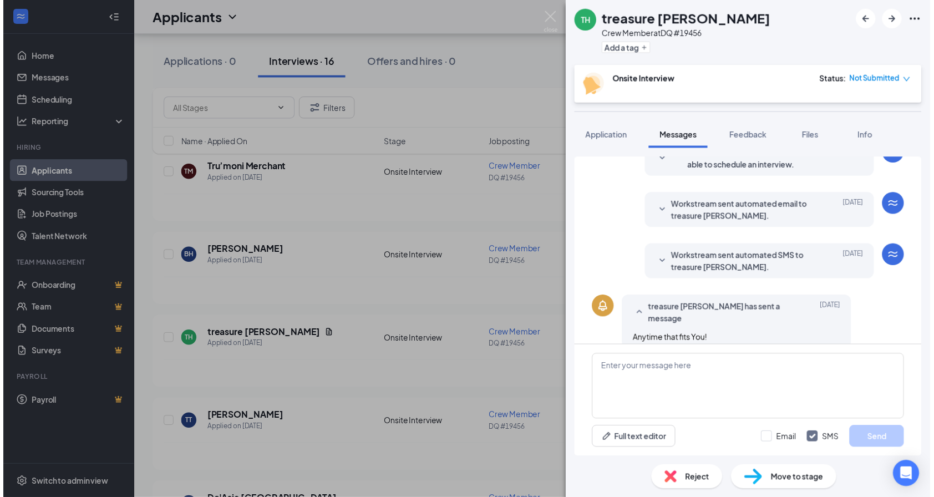
scroll to position [194, 0]
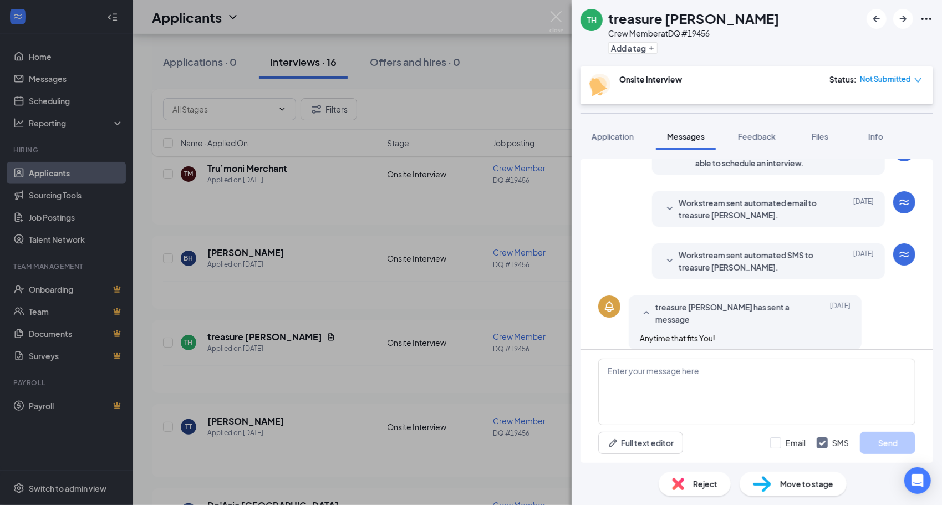
click at [246, 344] on div "TH treasure [PERSON_NAME] Crew Member at DQ #19456 Add a tag Onsite Interview S…" at bounding box center [471, 252] width 942 height 505
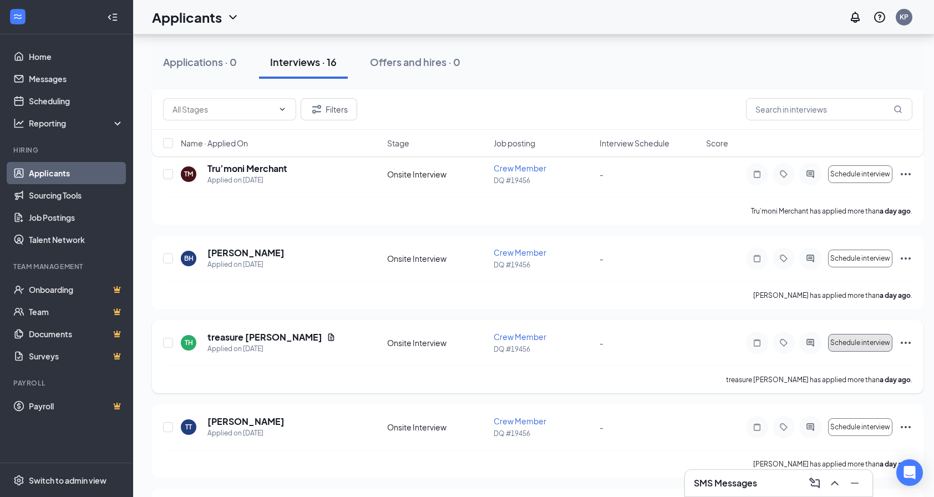
click at [862, 342] on span "Schedule interview" at bounding box center [860, 343] width 60 height 8
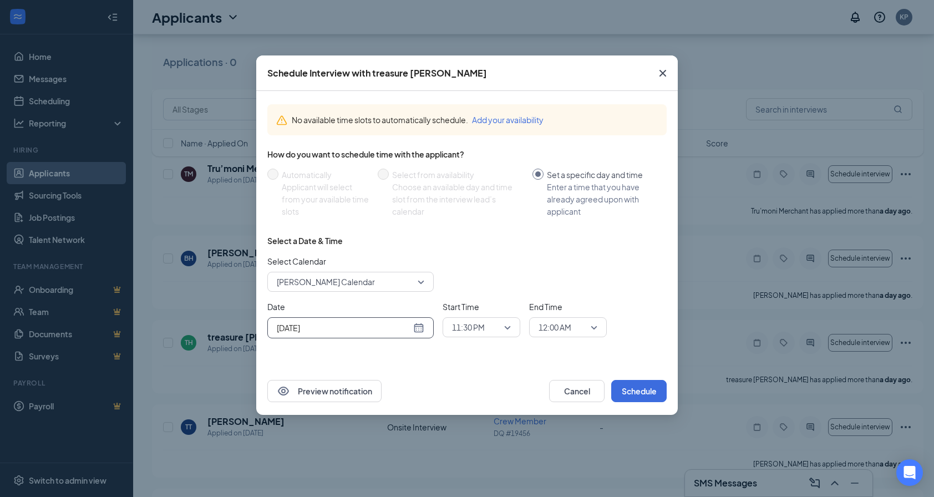
click at [410, 330] on input "[DATE]" at bounding box center [344, 328] width 134 height 12
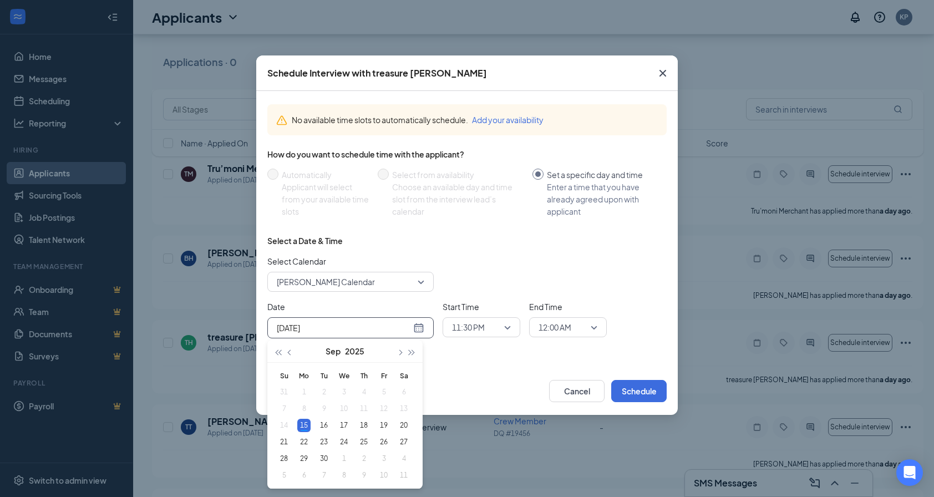
click at [409, 328] on input "[DATE]" at bounding box center [344, 328] width 134 height 12
click at [344, 428] on div "17" at bounding box center [343, 425] width 13 height 13
type input "[DATE]"
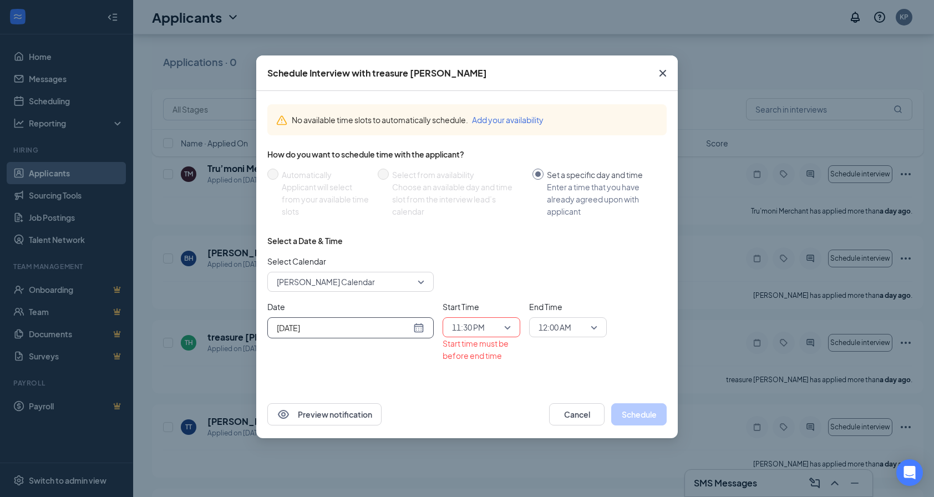
click at [501, 327] on span "11:30 PM" at bounding box center [481, 327] width 59 height 17
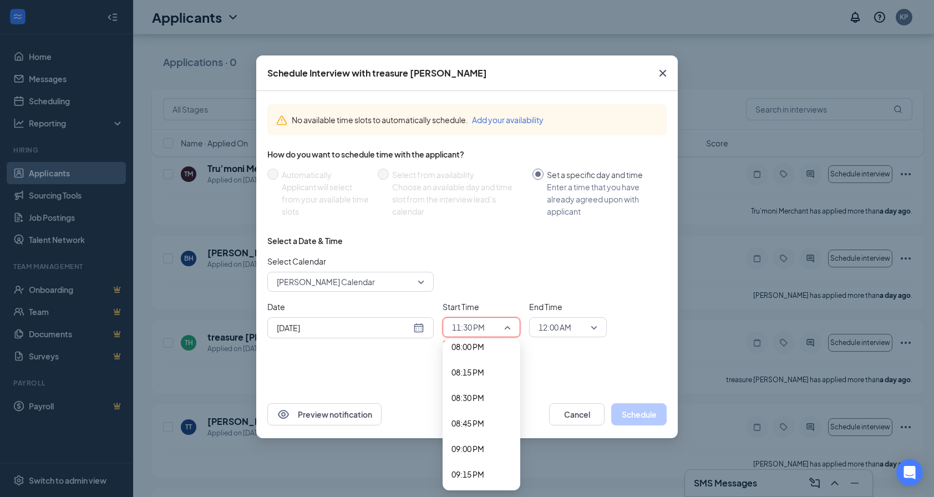
scroll to position [2050, 0]
click at [488, 400] on span "08:30 PM" at bounding box center [482, 399] width 60 height 12
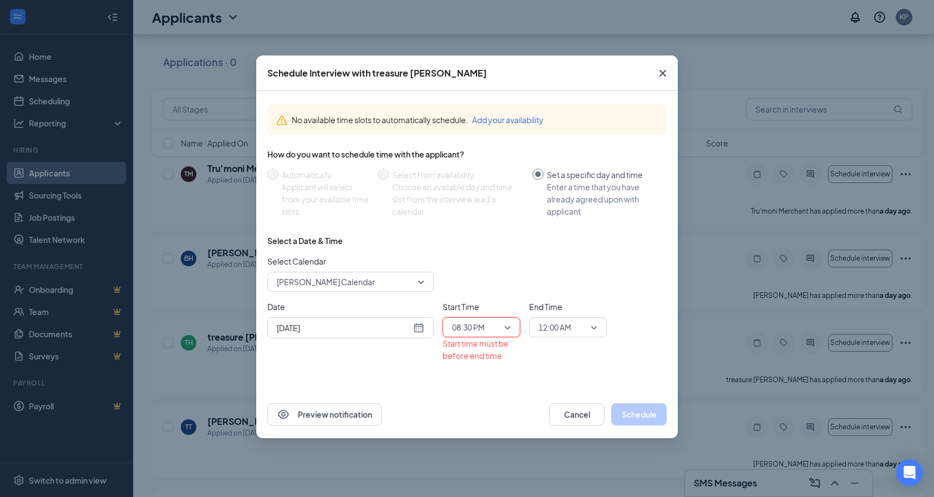
click at [503, 327] on span "08:30 PM" at bounding box center [481, 327] width 59 height 17
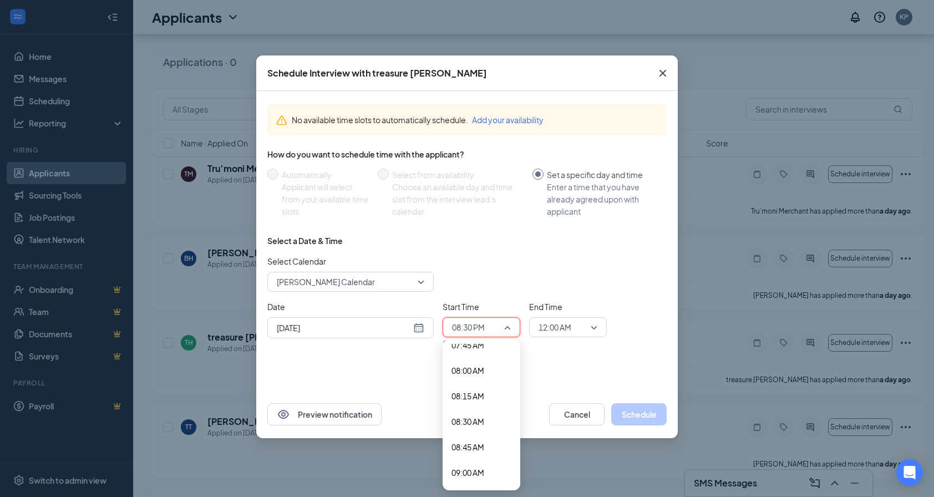
scroll to position [818, 0]
click at [490, 405] on span "08:30 AM" at bounding box center [482, 406] width 60 height 12
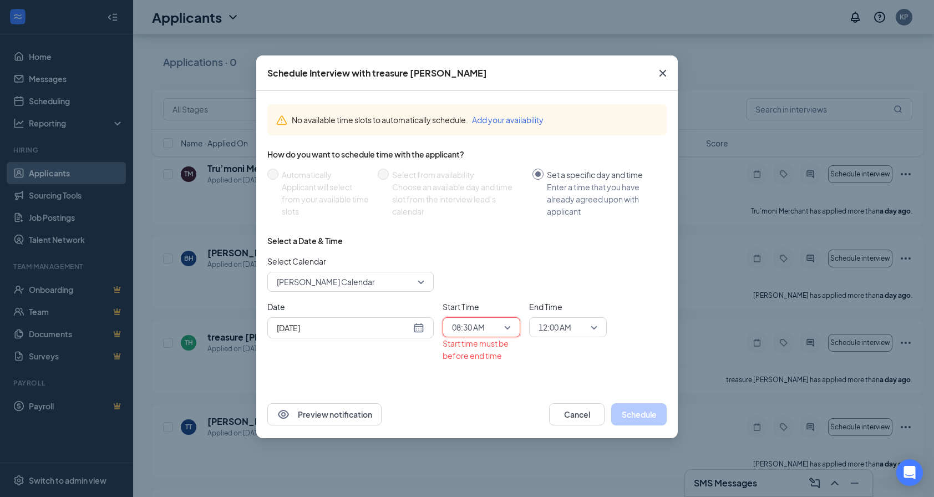
click at [580, 327] on span "12:00 AM" at bounding box center [563, 327] width 49 height 17
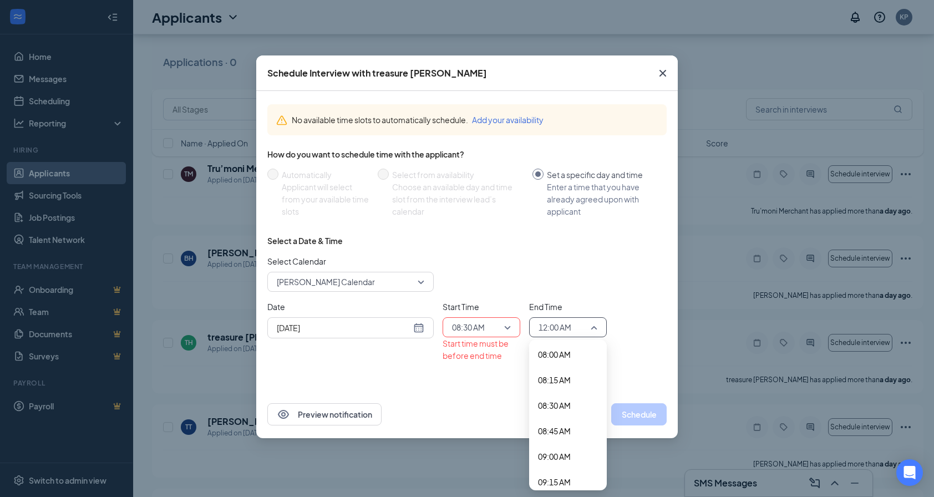
scroll to position [821, 0]
click at [570, 428] on span "08:45 AM" at bounding box center [554, 430] width 33 height 12
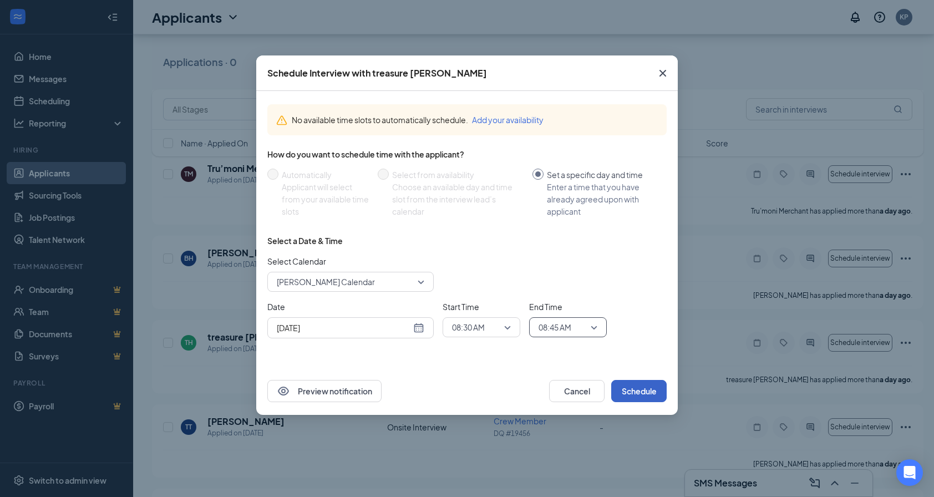
click at [643, 391] on button "Schedule" at bounding box center [638, 391] width 55 height 22
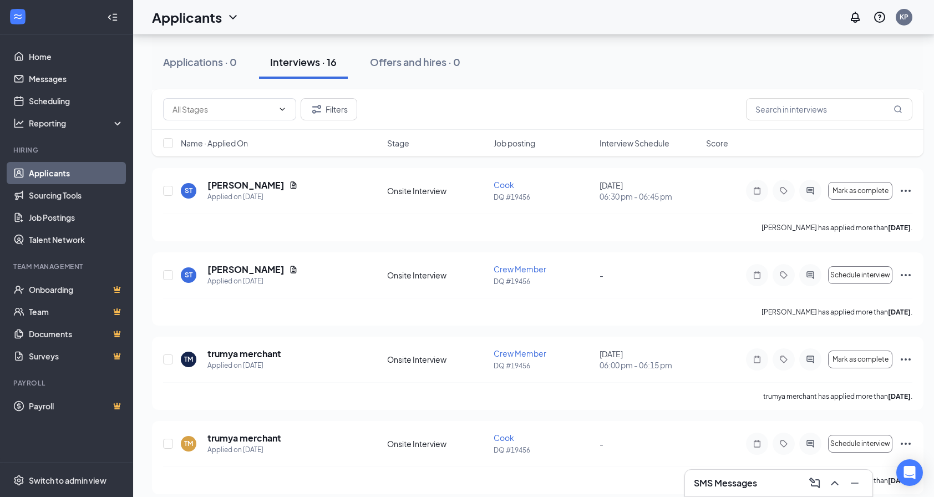
scroll to position [1065, 0]
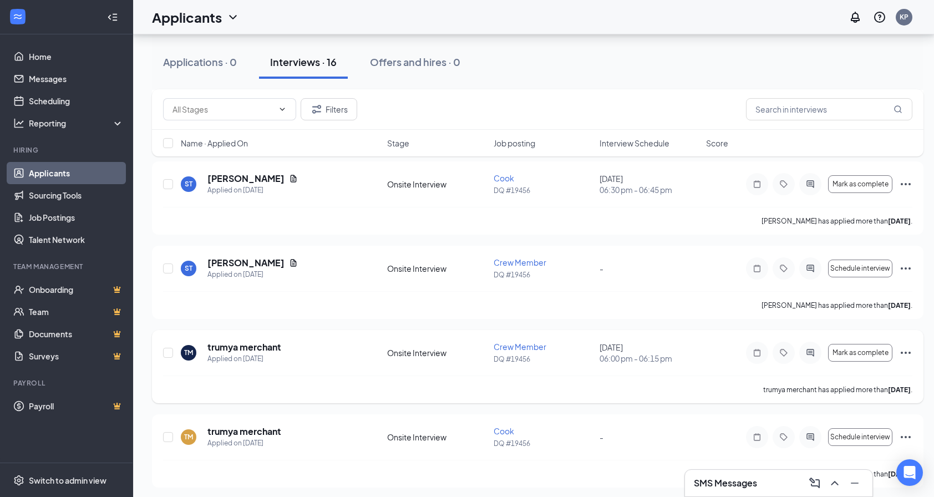
click at [439, 347] on div "Onsite Interview" at bounding box center [437, 352] width 100 height 11
click at [438, 354] on div "Onsite Interview" at bounding box center [437, 352] width 100 height 11
click at [397, 143] on span "Stage" at bounding box center [398, 143] width 22 height 11
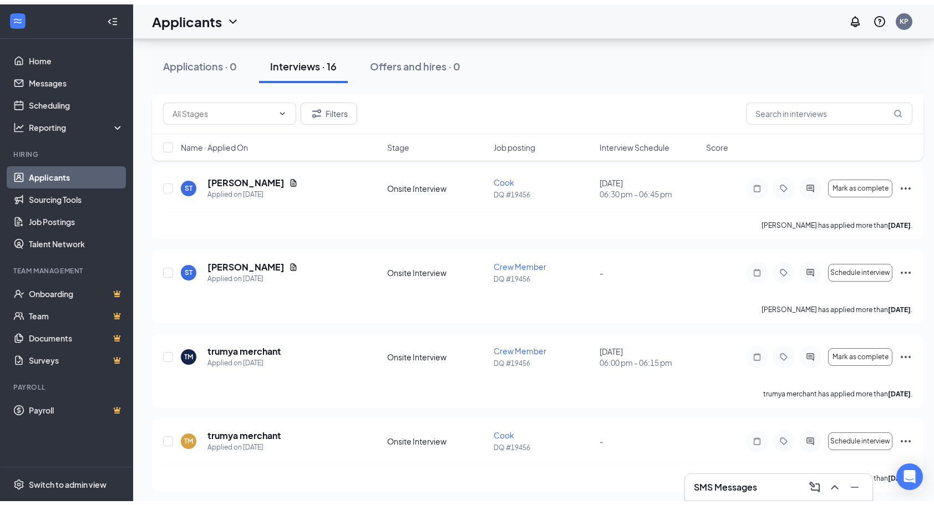
scroll to position [0, 0]
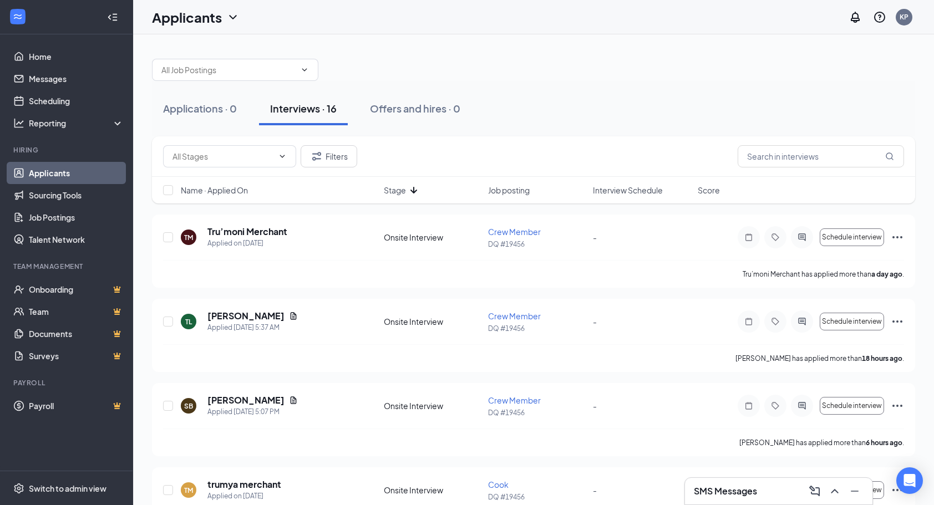
click at [526, 191] on span "Job posting" at bounding box center [509, 190] width 42 height 11
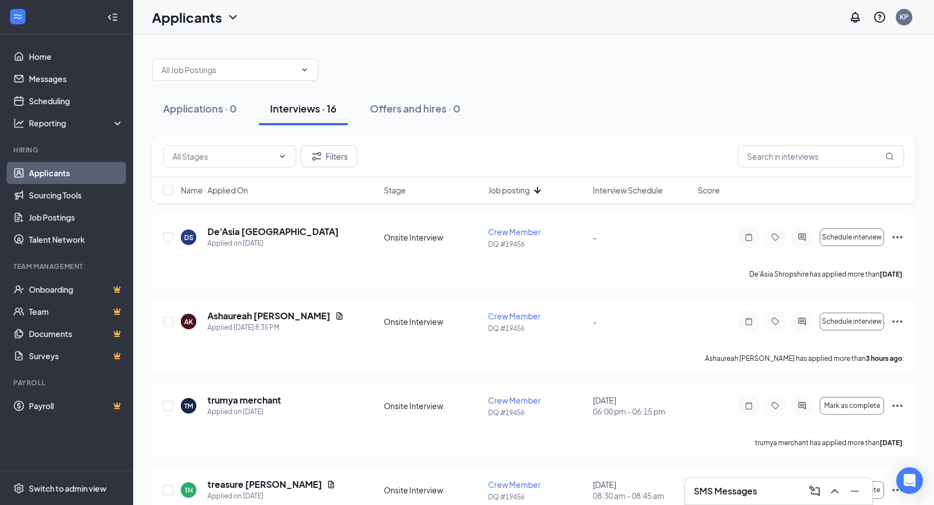
click at [248, 194] on span "Name · Applied On" at bounding box center [214, 190] width 67 height 11
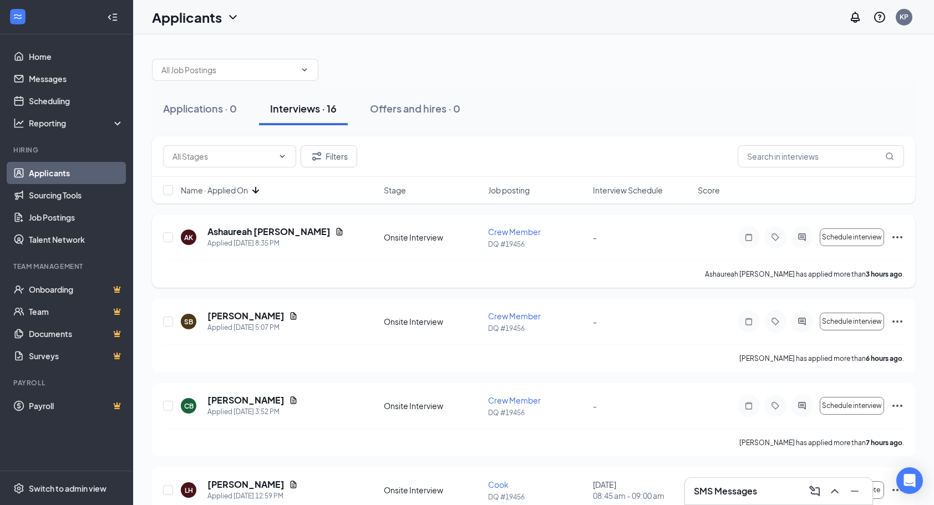
click at [749, 237] on icon "Note" at bounding box center [748, 237] width 13 height 9
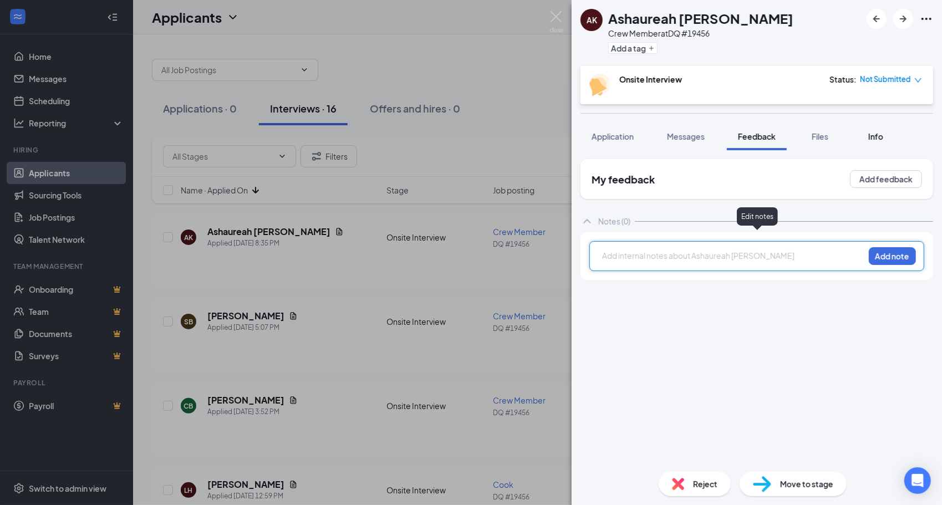
click at [881, 138] on span "Info" at bounding box center [876, 136] width 15 height 10
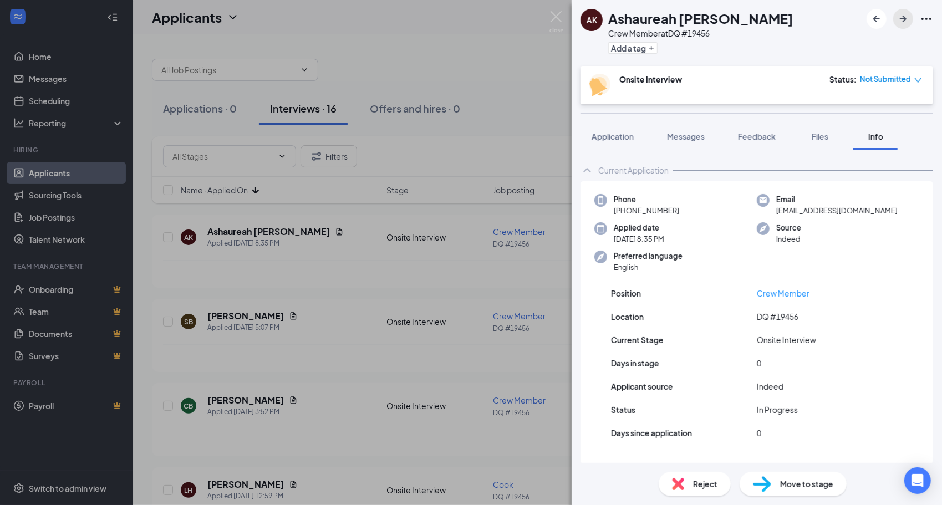
click at [904, 26] on button "button" at bounding box center [904, 19] width 20 height 20
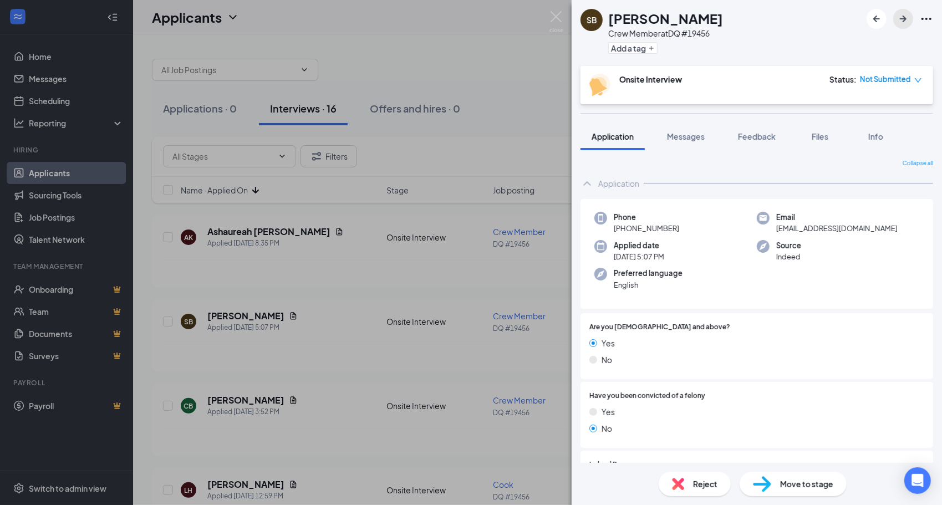
click at [904, 19] on icon "ArrowRight" at bounding box center [903, 18] width 13 height 13
click at [900, 27] on button "button" at bounding box center [904, 19] width 20 height 20
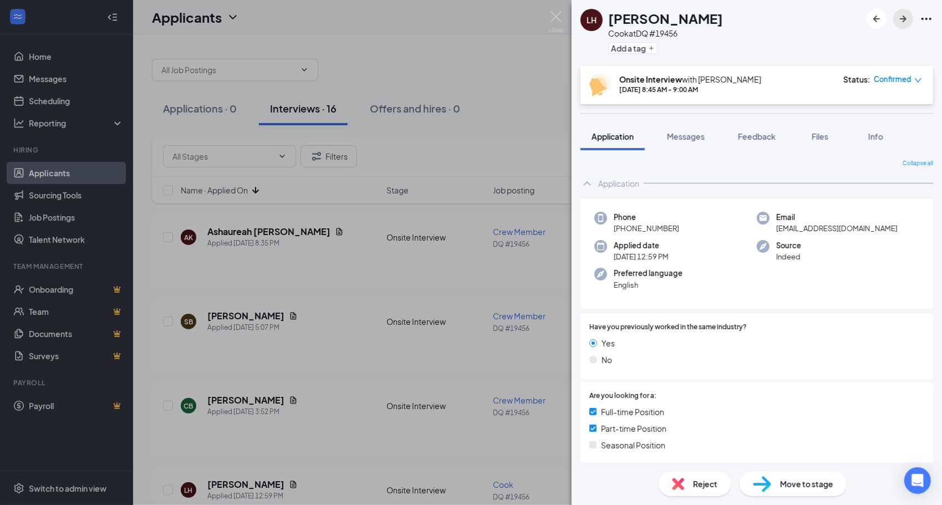
click at [901, 21] on icon "ArrowRight" at bounding box center [903, 18] width 13 height 13
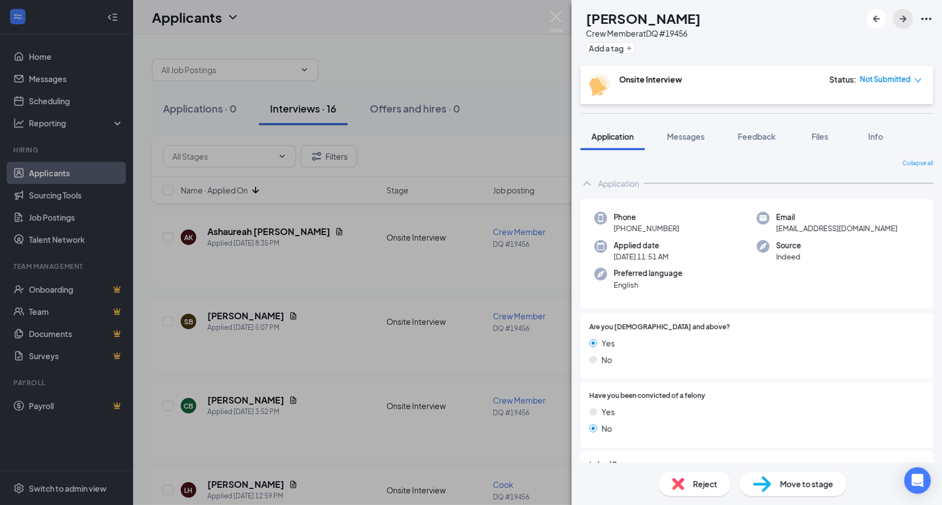
click at [903, 27] on button "button" at bounding box center [904, 19] width 20 height 20
click at [904, 19] on icon "ArrowRight" at bounding box center [903, 19] width 7 height 7
click at [905, 22] on icon "ArrowRight" at bounding box center [903, 18] width 13 height 13
click at [904, 19] on icon "ArrowRight" at bounding box center [903, 19] width 7 height 7
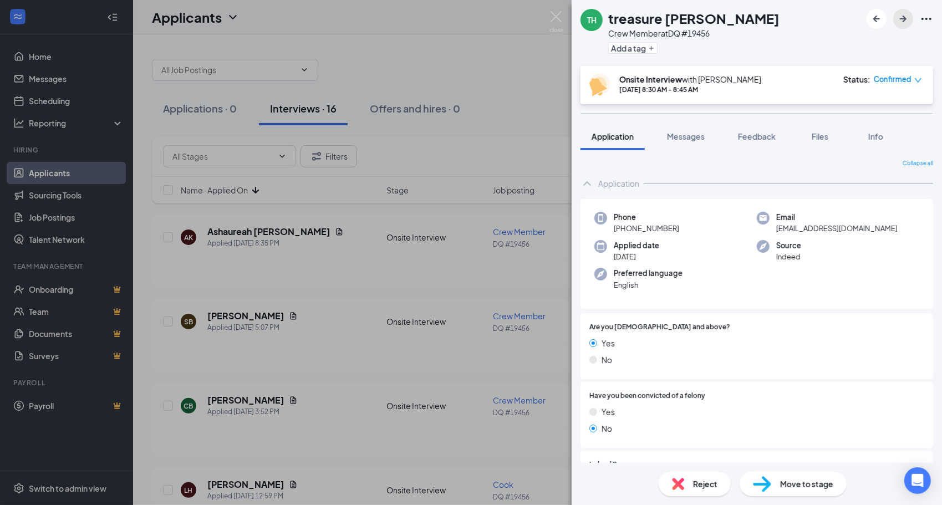
click at [901, 28] on button "button" at bounding box center [904, 19] width 20 height 20
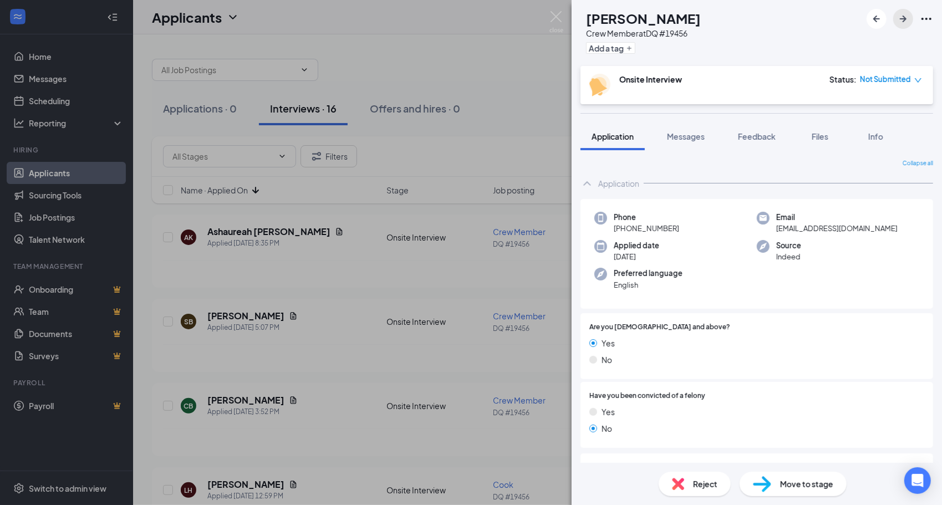
click at [904, 19] on icon "ArrowRight" at bounding box center [903, 19] width 7 height 7
click at [919, 82] on icon "down" at bounding box center [918, 80] width 7 height 4
click at [896, 115] on div "Assign Time" at bounding box center [865, 114] width 62 height 25
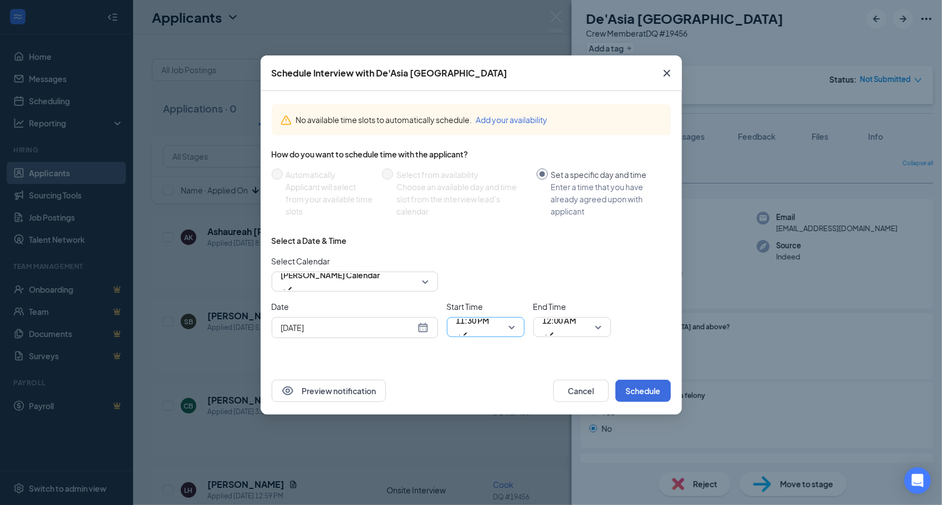
click at [490, 328] on span "11:30 PM" at bounding box center [473, 327] width 33 height 30
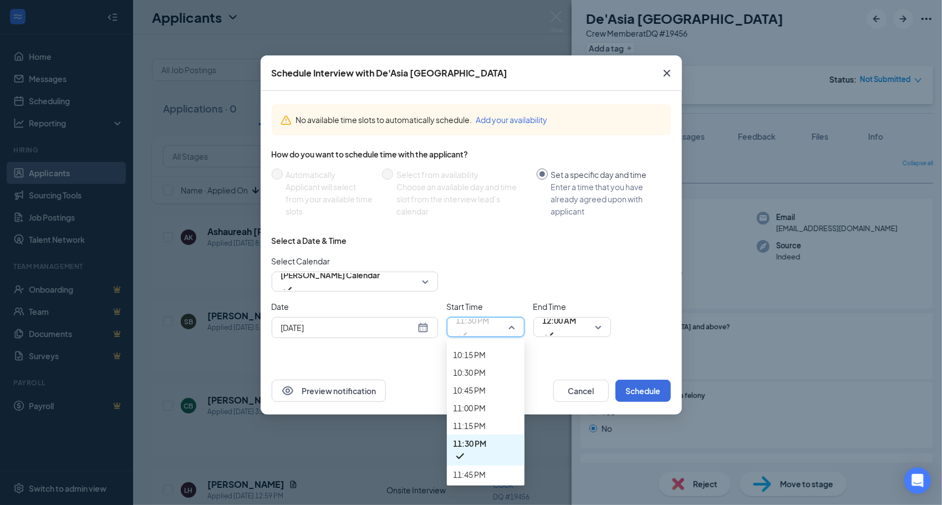
scroll to position [1804, 0]
click at [486, 42] on span "05:45 PM" at bounding box center [470, 35] width 33 height 12
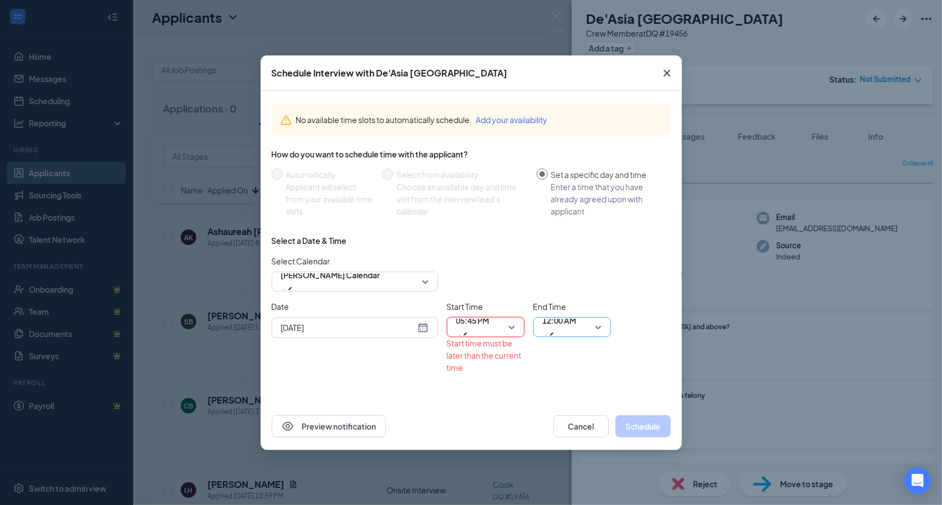
click at [577, 325] on span "12:00 AM" at bounding box center [560, 327] width 34 height 30
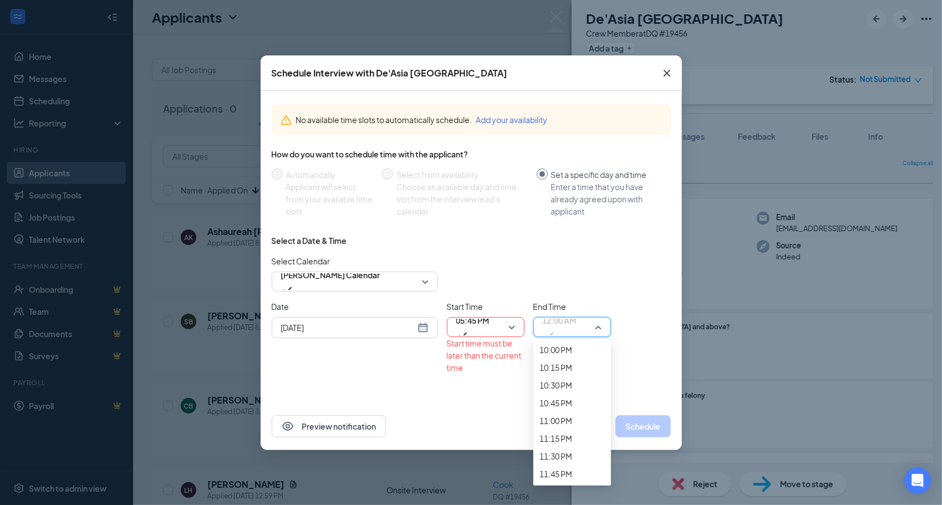
scroll to position [1812, 0]
click at [564, 73] on span "06:00 PM" at bounding box center [556, 66] width 33 height 12
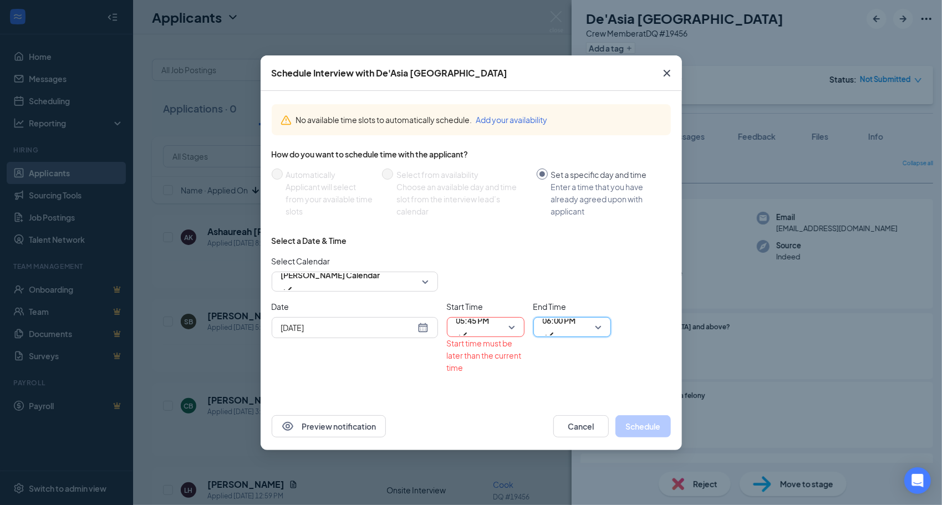
click at [425, 335] on div "[DATE]" at bounding box center [355, 327] width 166 height 21
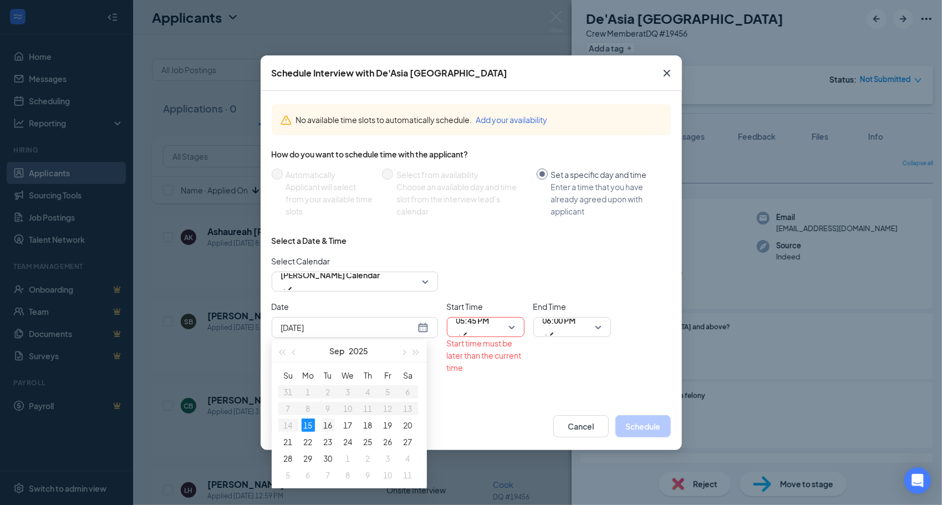
click at [329, 428] on div "16" at bounding box center [328, 425] width 13 height 13
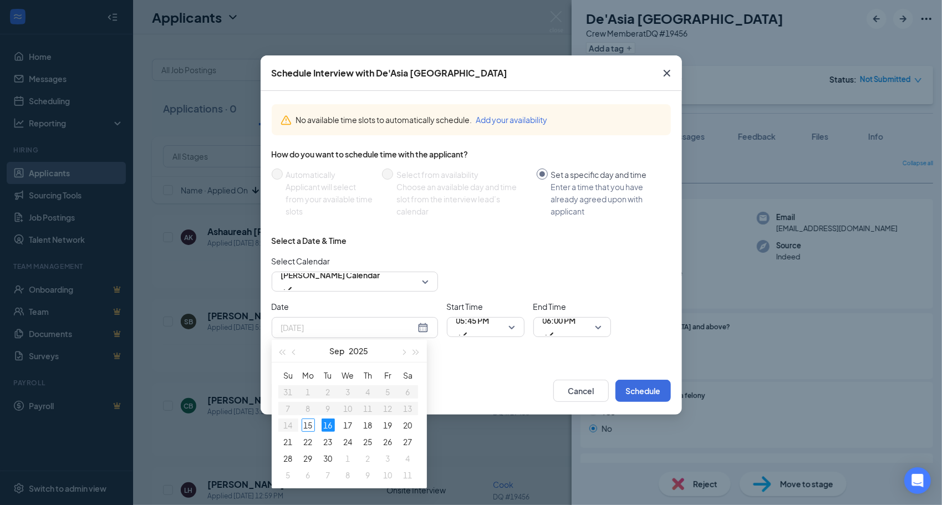
type input "[DATE]"
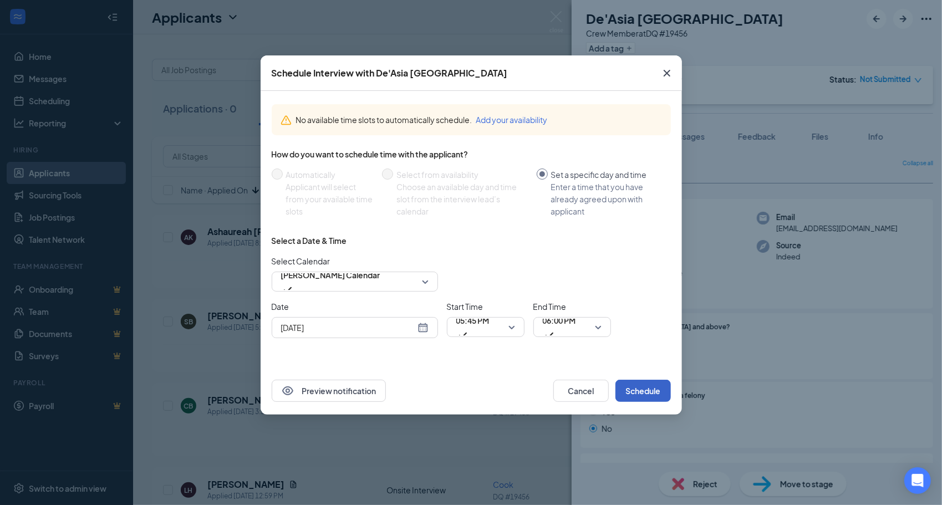
click at [655, 398] on button "Schedule" at bounding box center [643, 391] width 55 height 22
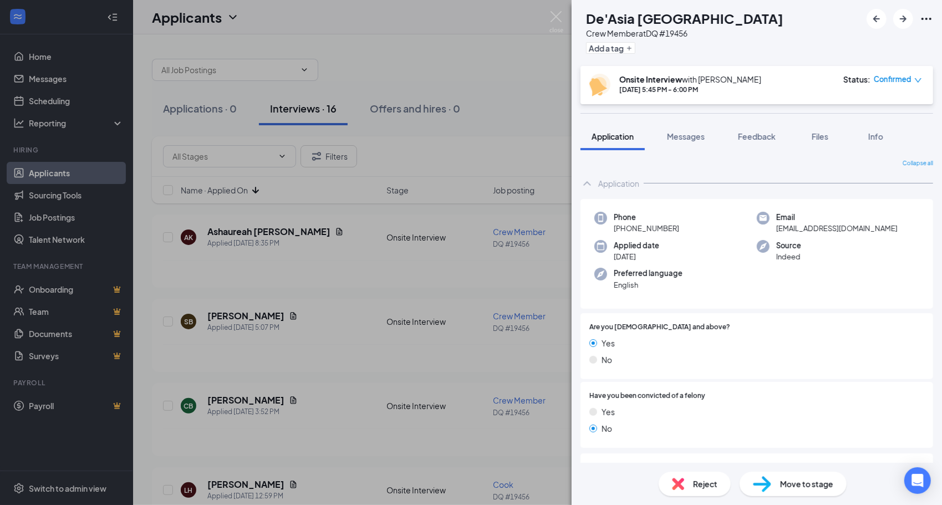
click at [923, 30] on div "DS De'Asia Shropshire Crew Member at DQ #19456 Add a tag" at bounding box center [757, 33] width 371 height 66
click at [929, 26] on div at bounding box center [900, 19] width 67 height 20
click at [913, 23] on div at bounding box center [900, 19] width 67 height 20
click at [935, 21] on div "DS De'Asia Shropshire Crew Member at DQ #19456 Add a tag" at bounding box center [757, 33] width 371 height 66
click at [904, 19] on icon "ArrowRight" at bounding box center [903, 19] width 7 height 7
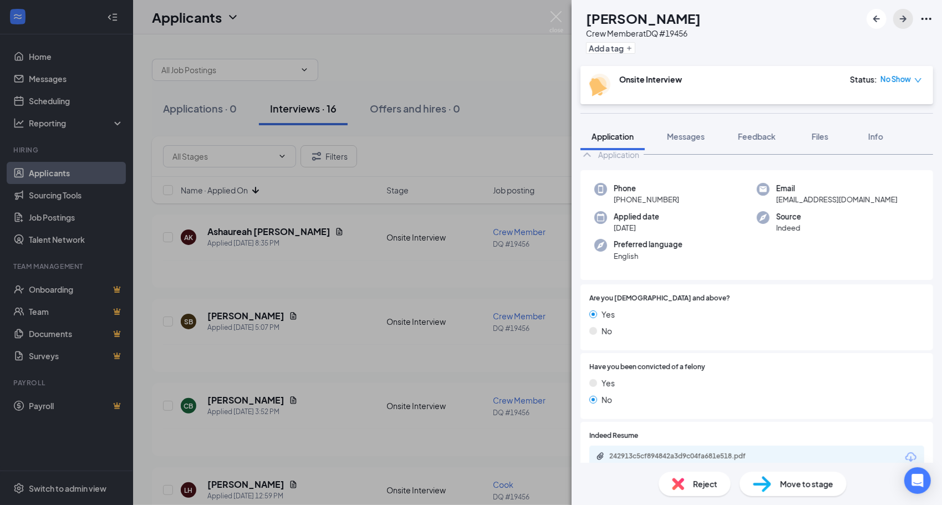
scroll to position [30, 0]
click at [686, 151] on div "Application" at bounding box center [757, 154] width 353 height 22
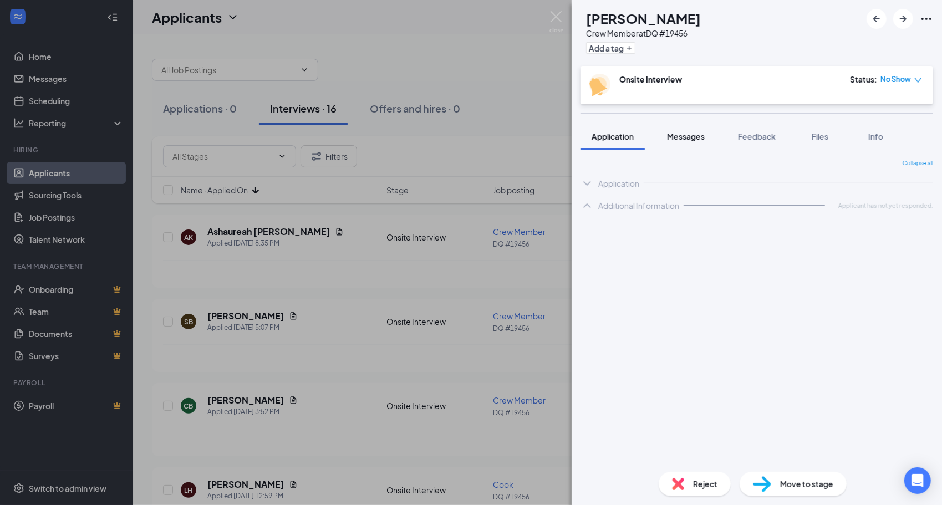
click at [697, 136] on span "Messages" at bounding box center [686, 136] width 38 height 10
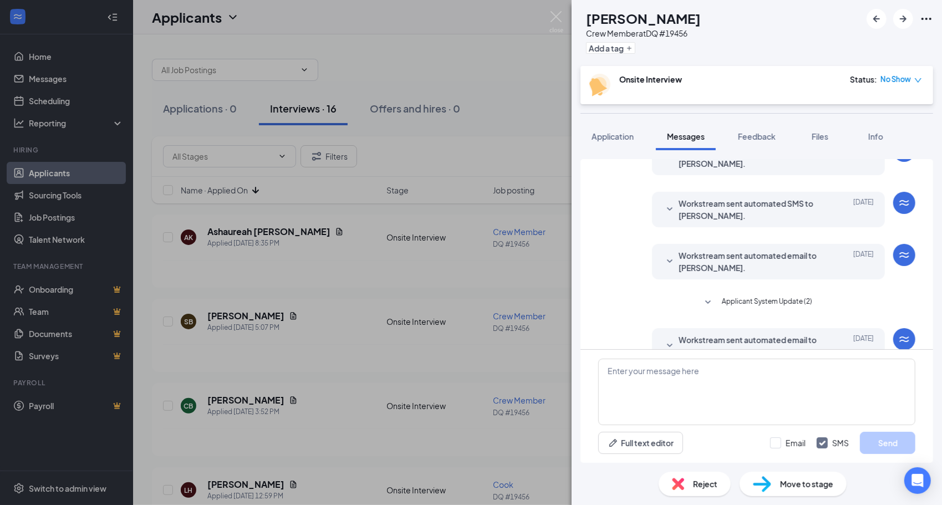
scroll to position [193, 0]
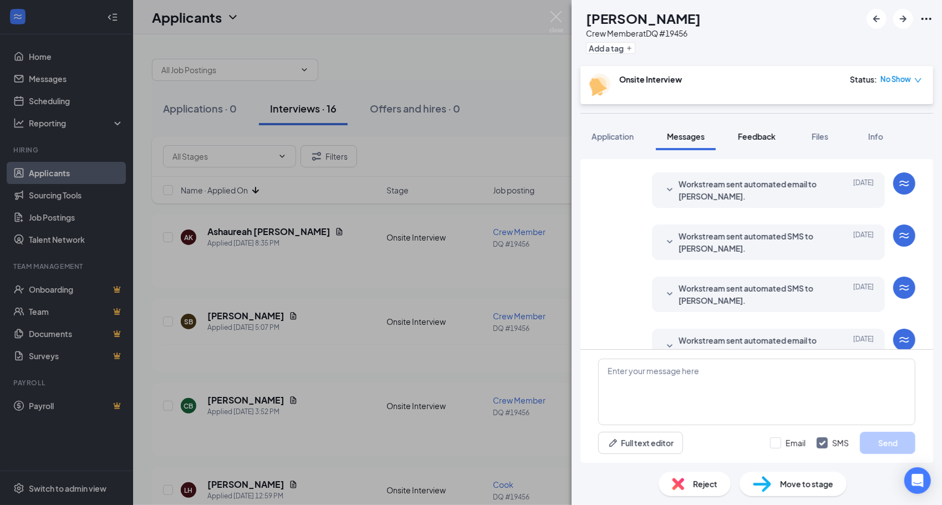
click at [759, 141] on div "Feedback" at bounding box center [757, 136] width 38 height 11
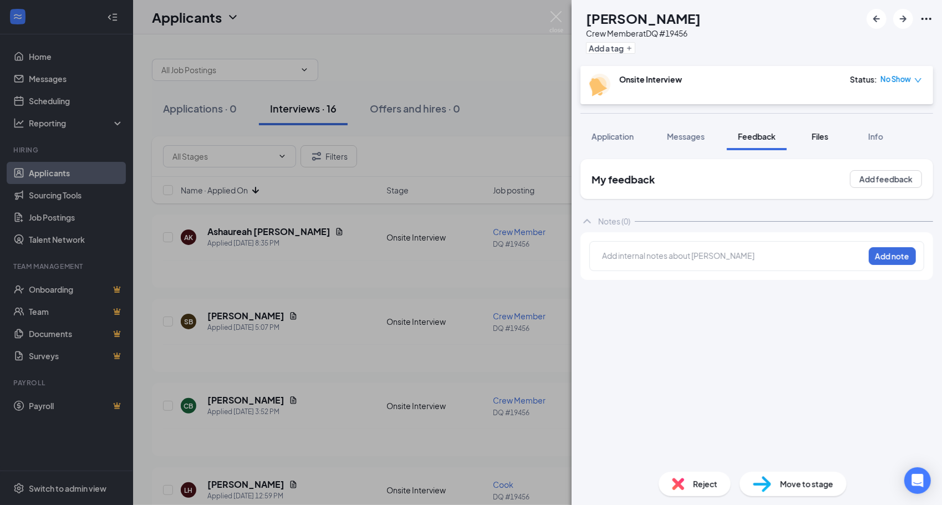
click at [822, 146] on button "Files" at bounding box center [820, 137] width 44 height 28
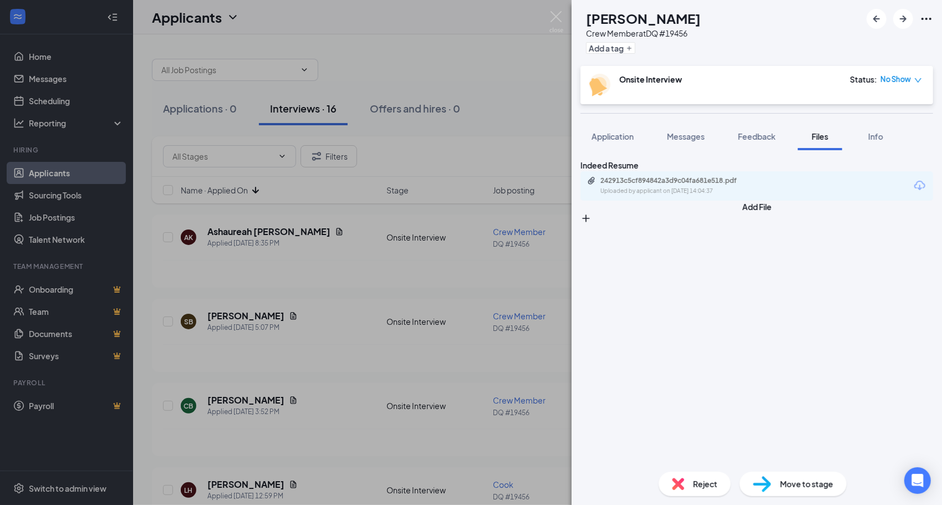
click at [737, 185] on div "242913c5cf894842a3d9c04fa681e518.pdf" at bounding box center [678, 180] width 155 height 9
click at [552, 24] on img at bounding box center [557, 22] width 14 height 22
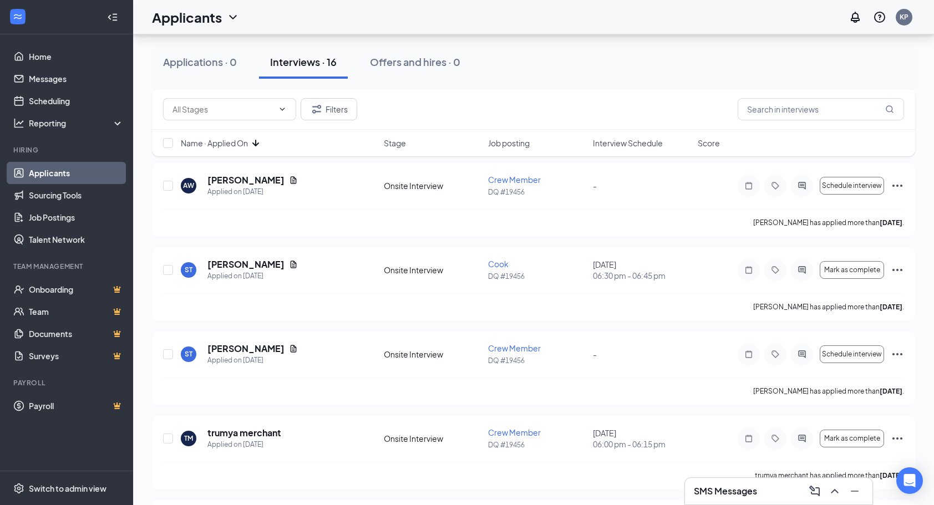
scroll to position [1057, 0]
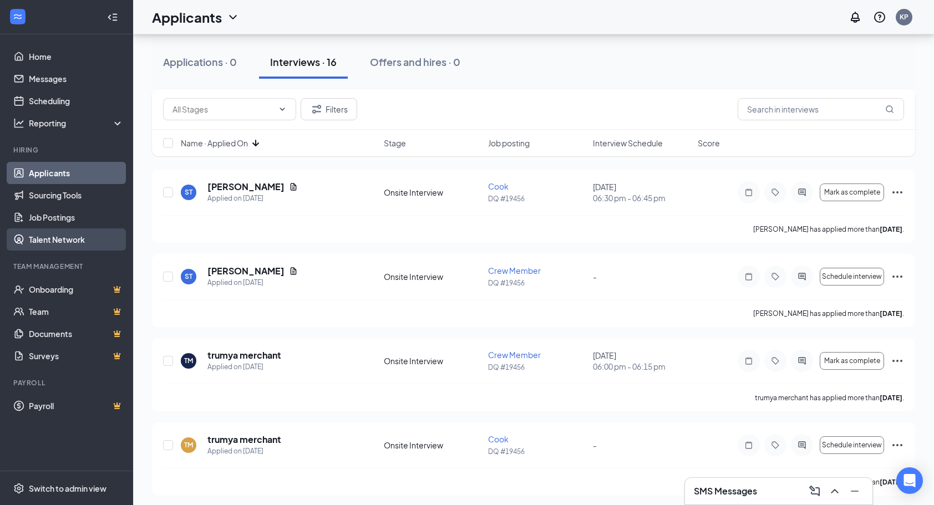
click at [32, 242] on link "Talent Network" at bounding box center [76, 240] width 95 height 22
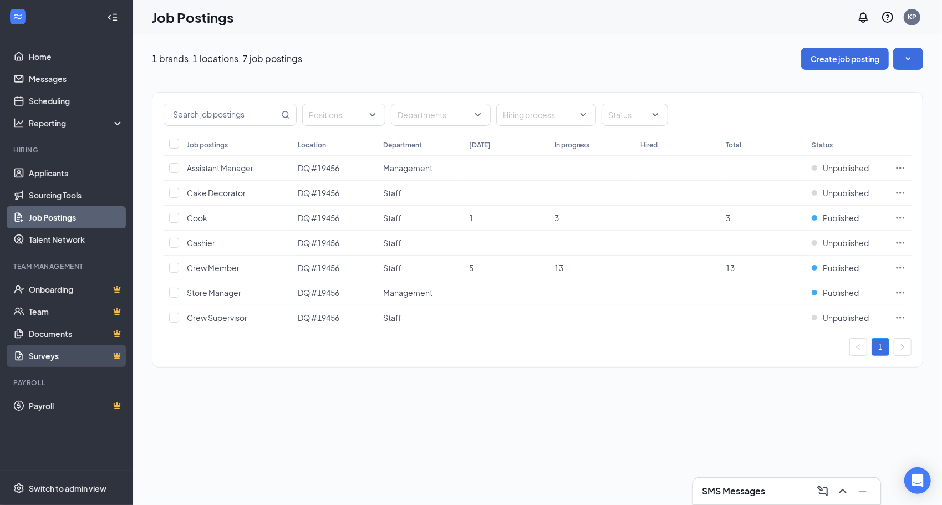
click at [38, 356] on link "Surveys" at bounding box center [76, 356] width 95 height 22
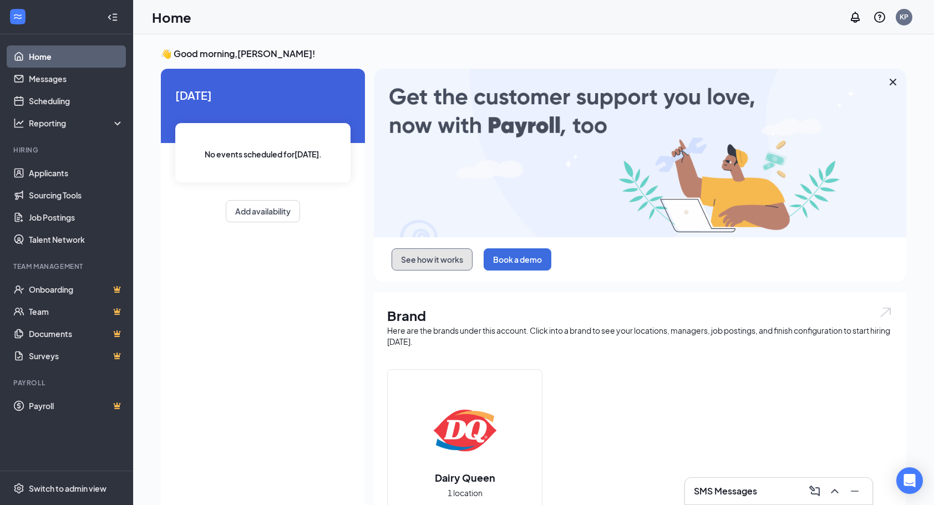
click at [439, 262] on button "See how it works" at bounding box center [432, 260] width 81 height 22
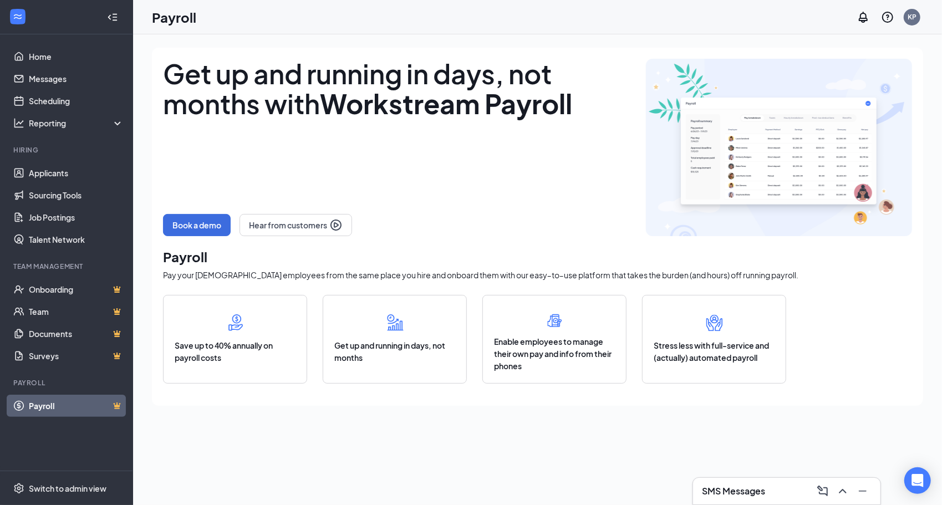
click at [566, 329] on img at bounding box center [554, 321] width 29 height 29
click at [239, 322] on img at bounding box center [235, 323] width 33 height 33
click at [825, 169] on img at bounding box center [779, 148] width 266 height 178
click at [33, 356] on link "Surveys" at bounding box center [76, 356] width 95 height 22
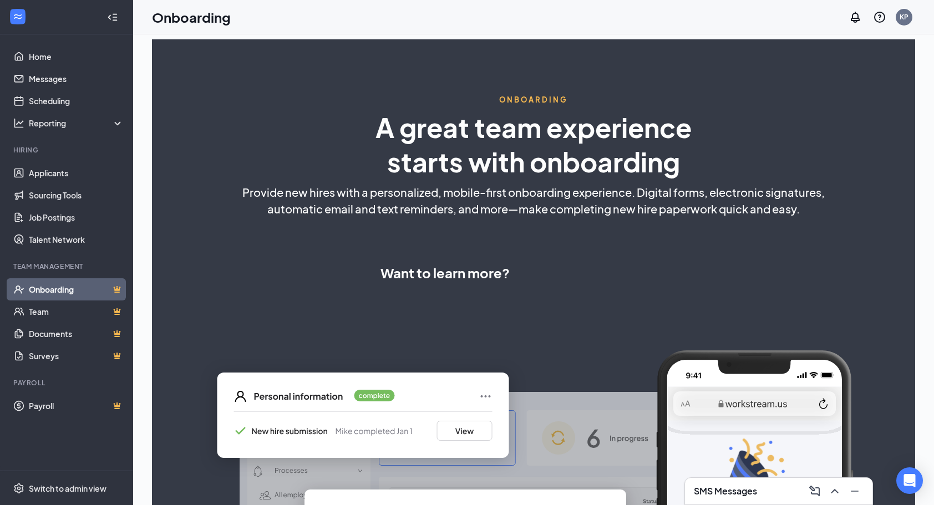
select select "US"
